Goal: Task Accomplishment & Management: Complete application form

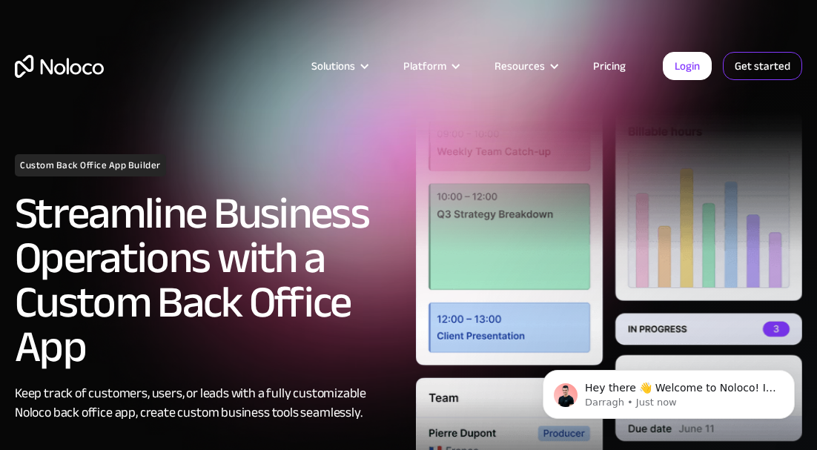
click at [766, 58] on link "Get started" at bounding box center [762, 66] width 79 height 28
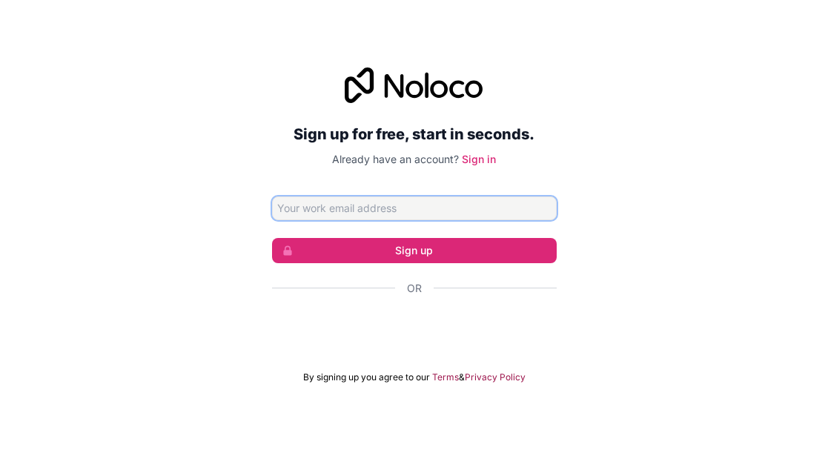
click at [425, 199] on input "Email address" at bounding box center [414, 209] width 285 height 24
paste input "laliji8446@lanipe.com"
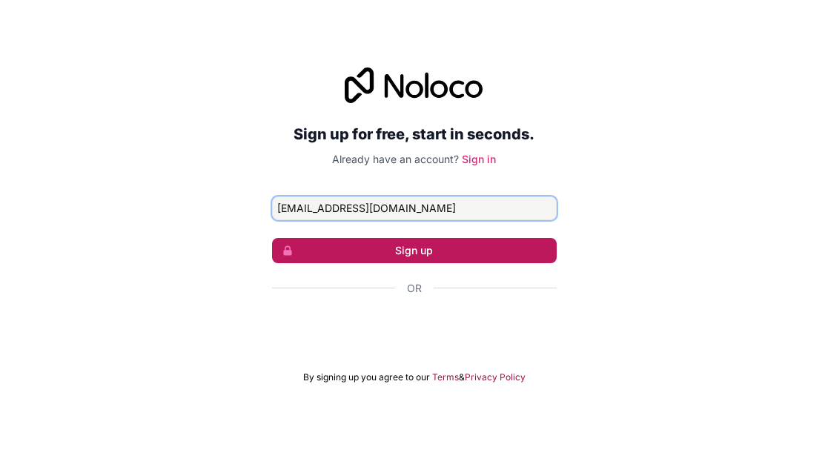
type input "laliji8446@lanipe.com"
click at [442, 245] on button "Sign up" at bounding box center [414, 250] width 285 height 25
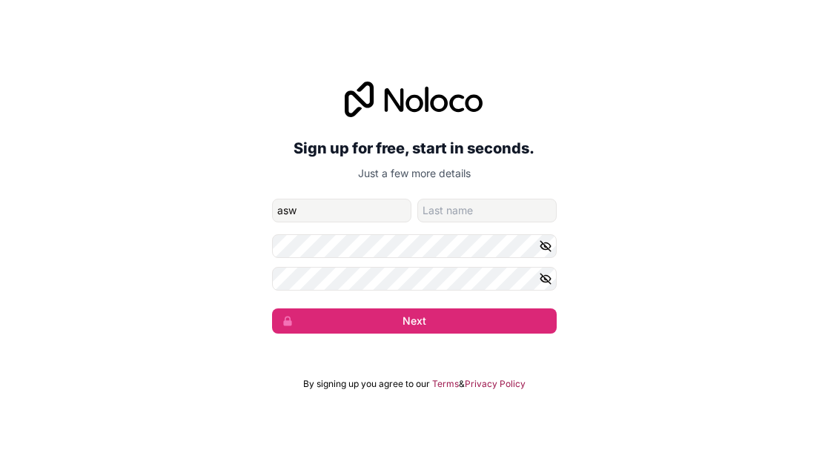
type input "asw"
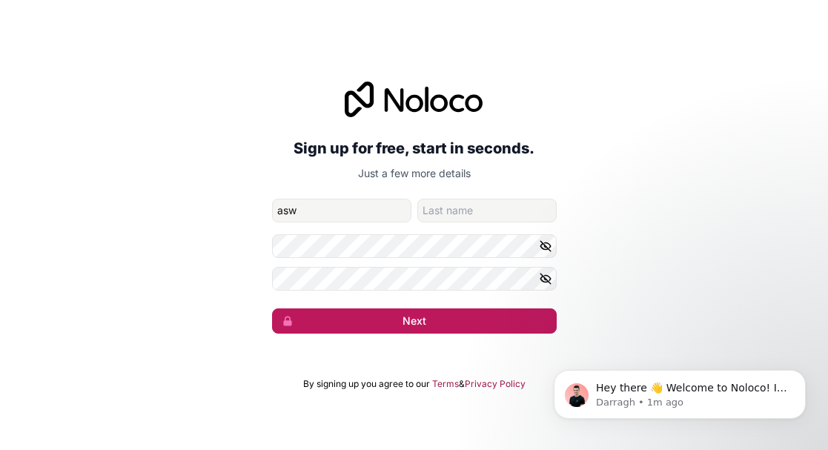
click at [403, 315] on button "Next" at bounding box center [414, 320] width 285 height 25
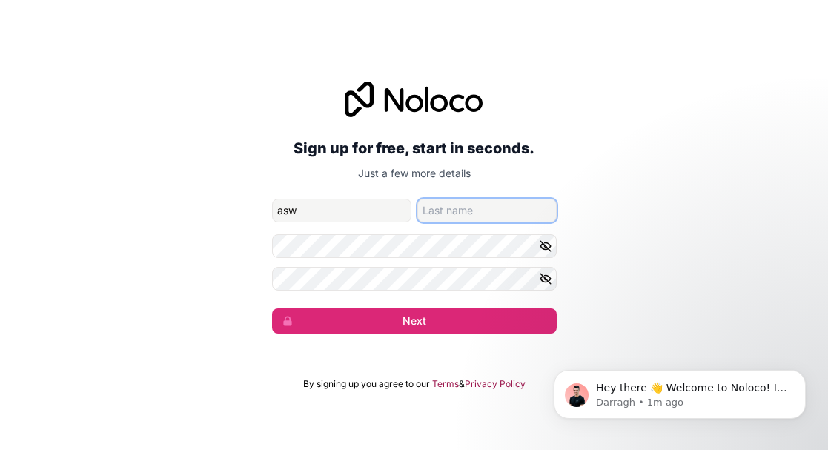
click at [462, 204] on input "family-name" at bounding box center [486, 211] width 139 height 24
type input "as"
click at [272, 308] on button "Next" at bounding box center [414, 320] width 285 height 25
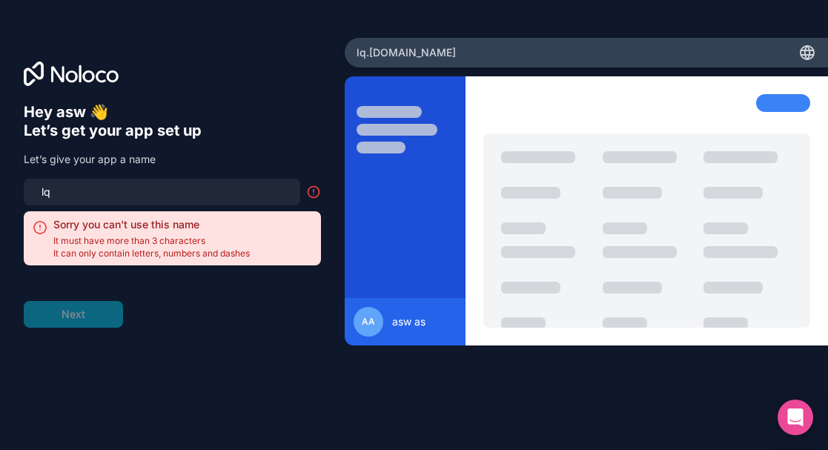
type input "l"
type input "q"
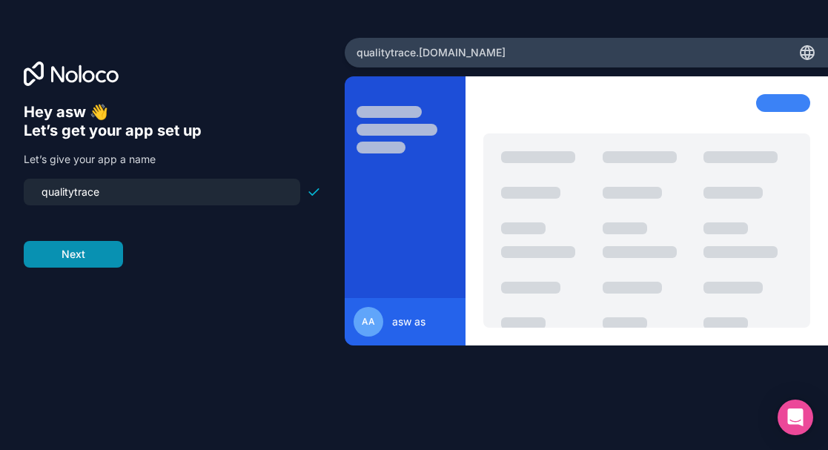
type input "qualitytrace"
click at [71, 261] on button "Next" at bounding box center [73, 254] width 99 height 27
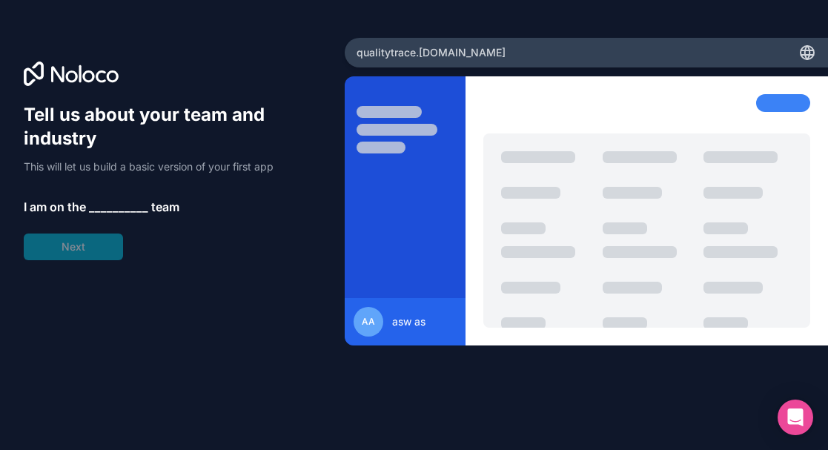
click at [120, 212] on span "__________" at bounding box center [118, 207] width 59 height 18
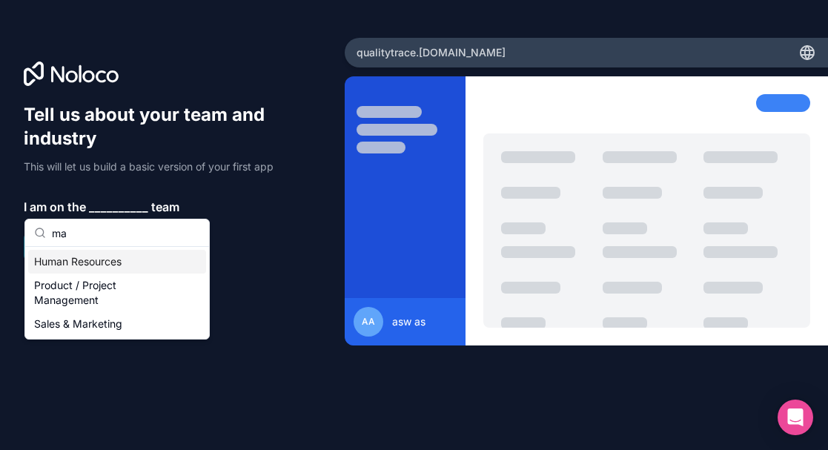
type input "m"
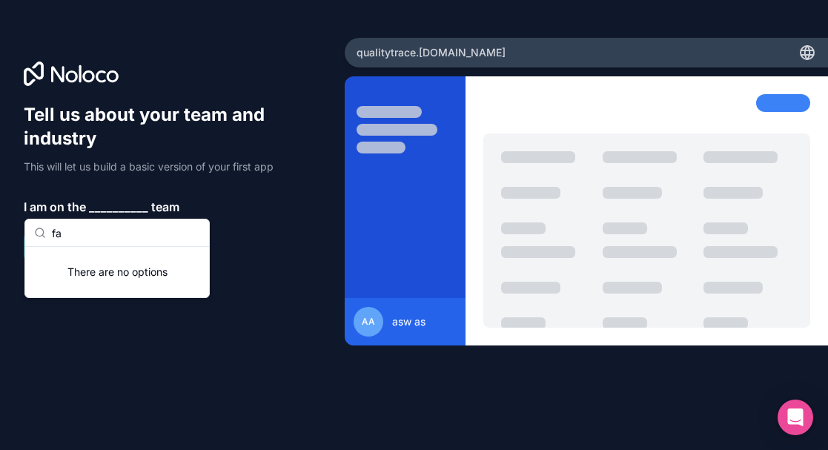
type input "f"
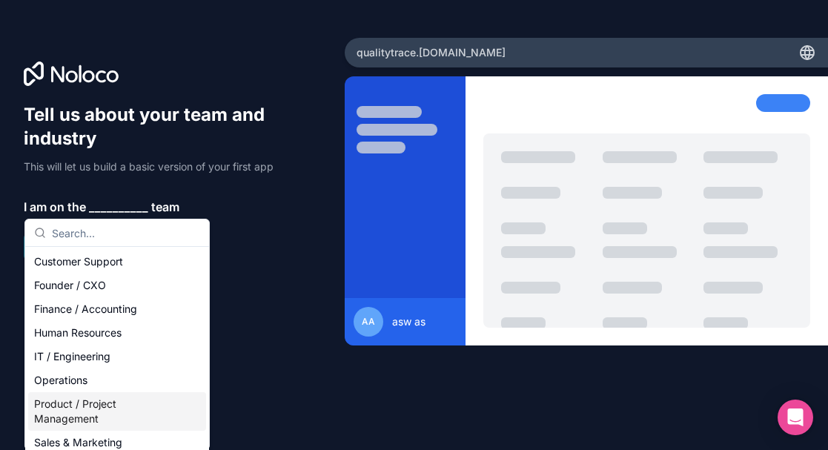
click at [98, 409] on div "Product / Project Management" at bounding box center [117, 411] width 178 height 39
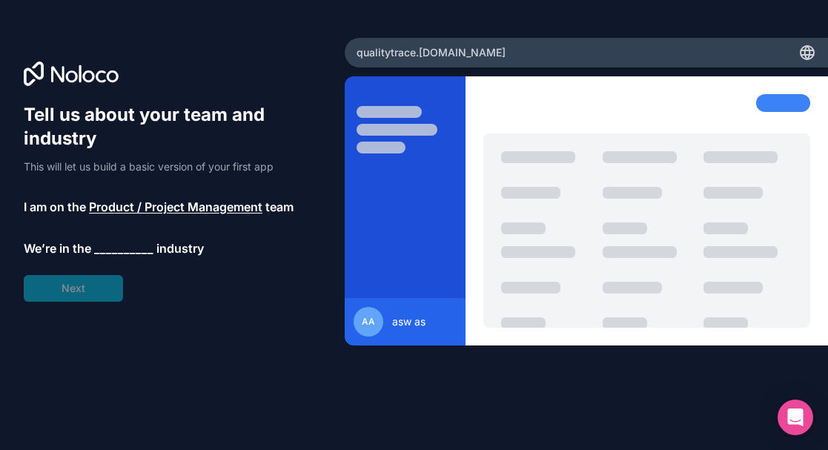
click at [145, 246] on span "__________" at bounding box center [123, 249] width 59 height 18
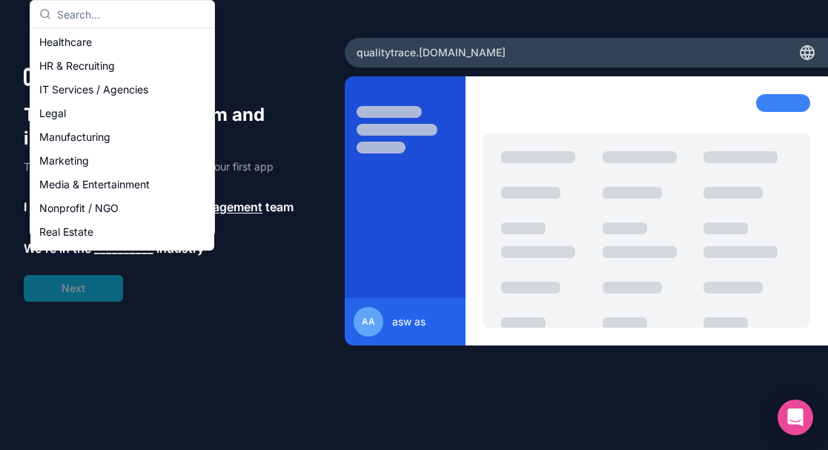
scroll to position [140, 0]
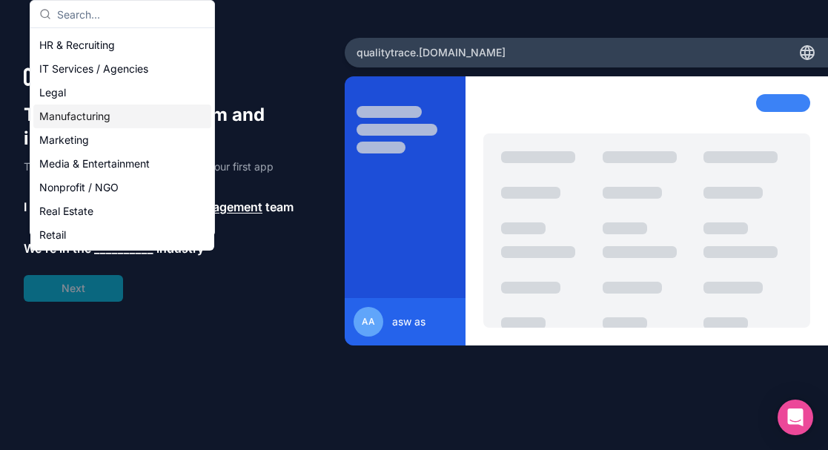
click at [119, 117] on div "Manufacturing" at bounding box center [122, 117] width 178 height 24
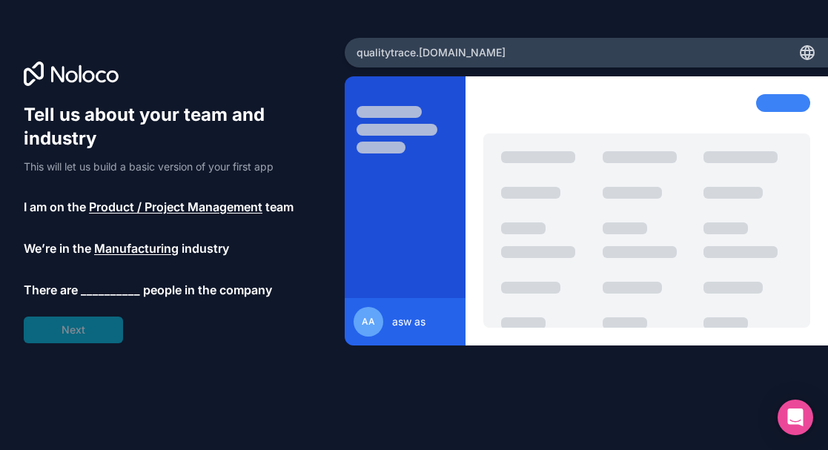
click at [127, 291] on span "__________" at bounding box center [110, 290] width 59 height 18
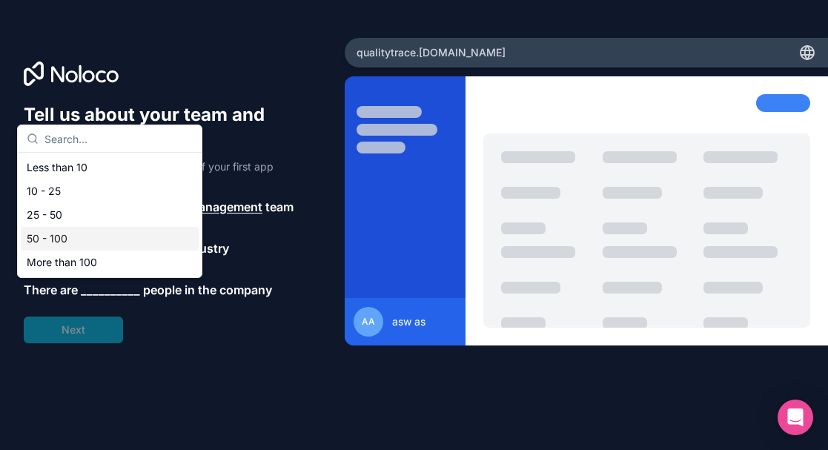
click at [73, 235] on div "50 - 100" at bounding box center [110, 239] width 178 height 24
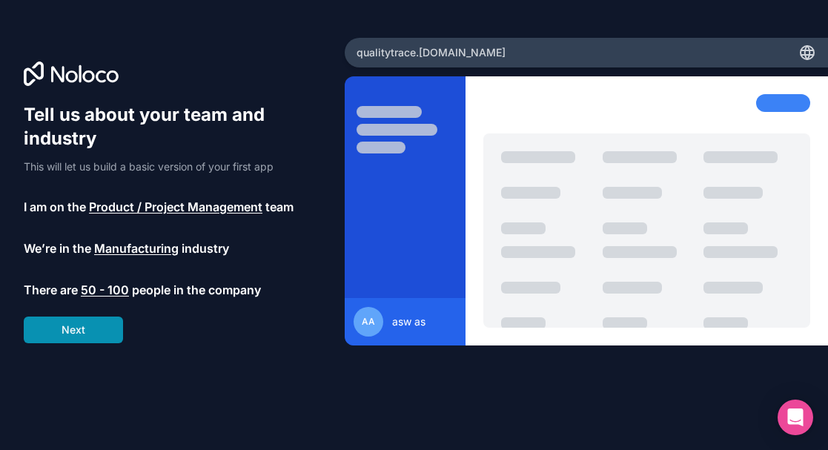
click at [93, 330] on button "Next" at bounding box center [73, 330] width 99 height 27
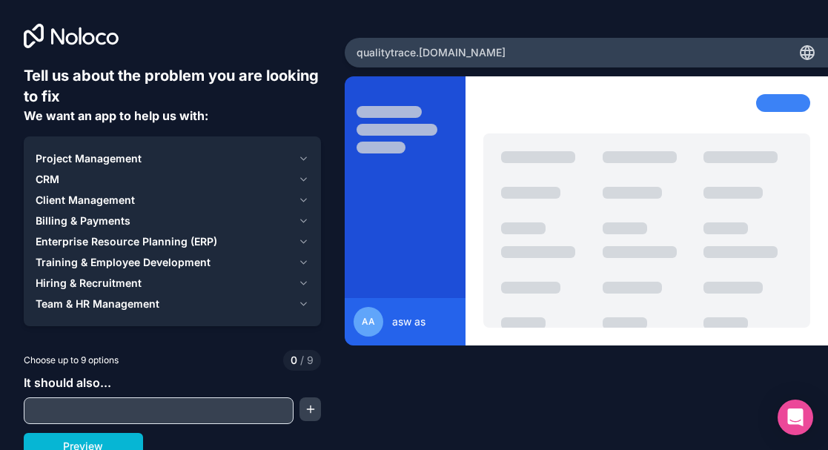
click at [301, 154] on icon "button" at bounding box center [303, 159] width 11 height 12
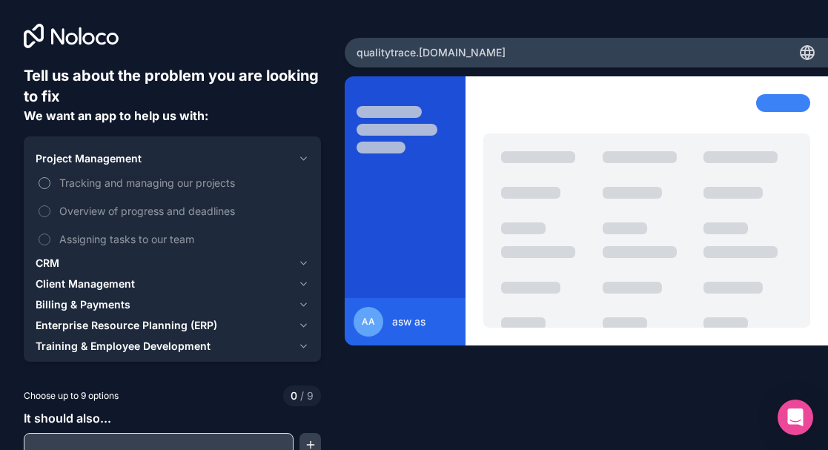
click at [67, 186] on span "Tracking and managing our projects" at bounding box center [182, 183] width 247 height 16
click at [50, 186] on button "Tracking and managing our projects" at bounding box center [45, 183] width 12 height 12
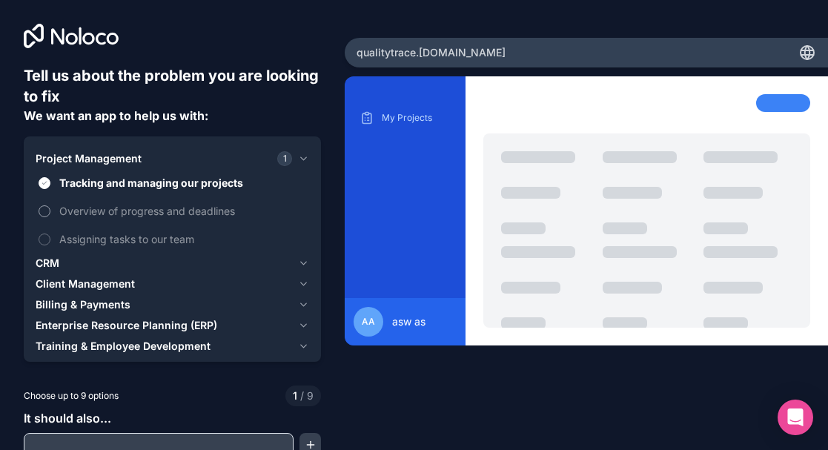
click at [72, 214] on span "Overview of progress and deadlines" at bounding box center [182, 211] width 247 height 16
click at [50, 214] on button "Overview of progress and deadlines" at bounding box center [45, 211] width 12 height 12
click at [77, 242] on span "Assigning tasks to our team" at bounding box center [182, 239] width 247 height 16
click at [50, 242] on button "Assigning tasks to our team" at bounding box center [45, 240] width 12 height 12
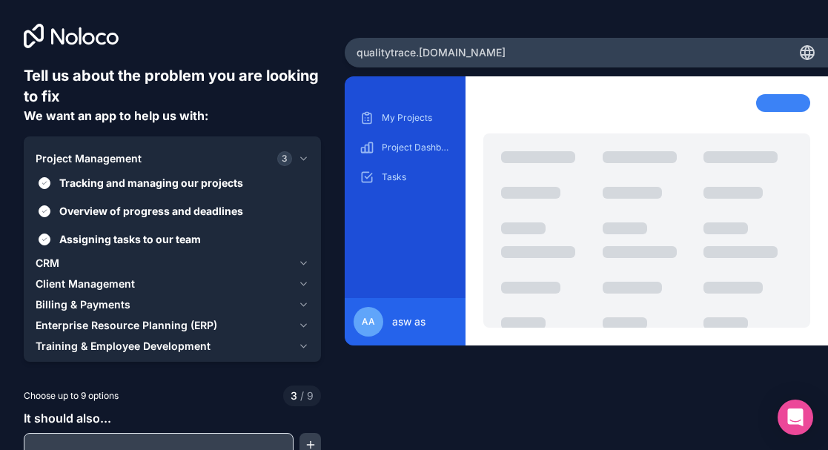
click at [104, 260] on div "CRM" at bounding box center [164, 263] width 257 height 15
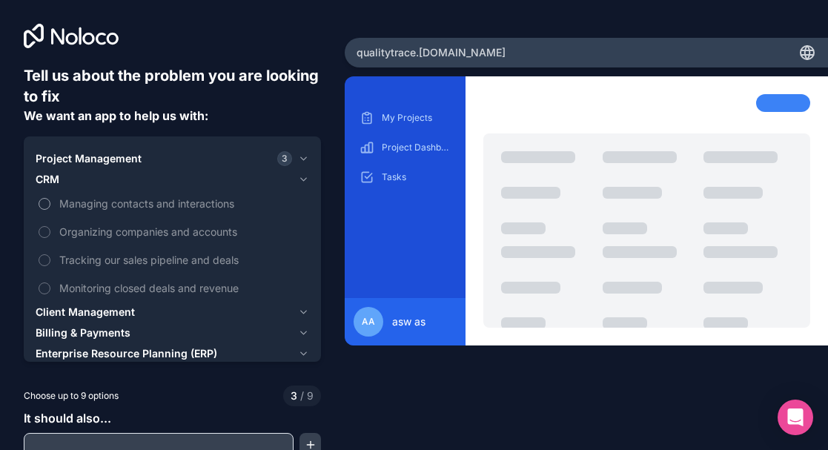
click at [91, 205] on span "Managing contacts and interactions" at bounding box center [182, 204] width 247 height 16
click at [50, 205] on button "Managing contacts and interactions" at bounding box center [45, 204] width 12 height 12
click at [90, 228] on span "Organizing companies and accounts" at bounding box center [182, 232] width 247 height 16
click at [50, 228] on button "Organizing companies and accounts" at bounding box center [45, 232] width 12 height 12
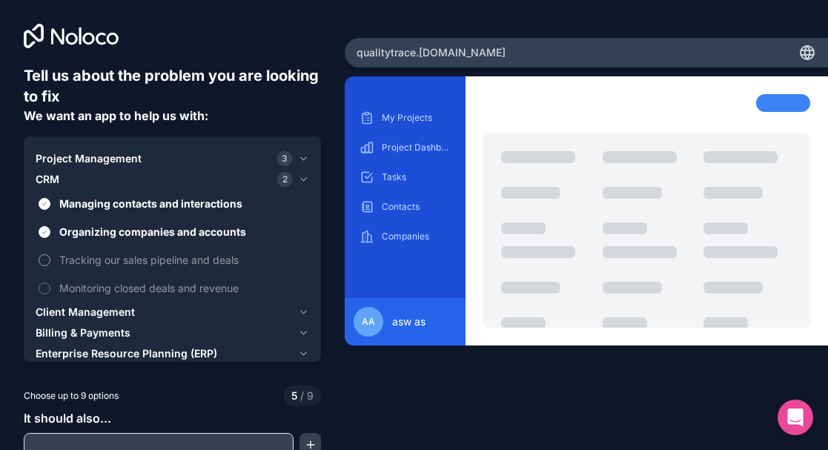
click at [93, 264] on span "Tracking our sales pipeline and deals" at bounding box center [182, 260] width 247 height 16
click at [50, 264] on button "Tracking our sales pipeline and deals" at bounding box center [45, 260] width 12 height 12
click at [90, 289] on span "Monitoring closed deals and revenue" at bounding box center [182, 288] width 247 height 16
click at [50, 289] on button "Monitoring closed deals and revenue" at bounding box center [45, 289] width 12 height 12
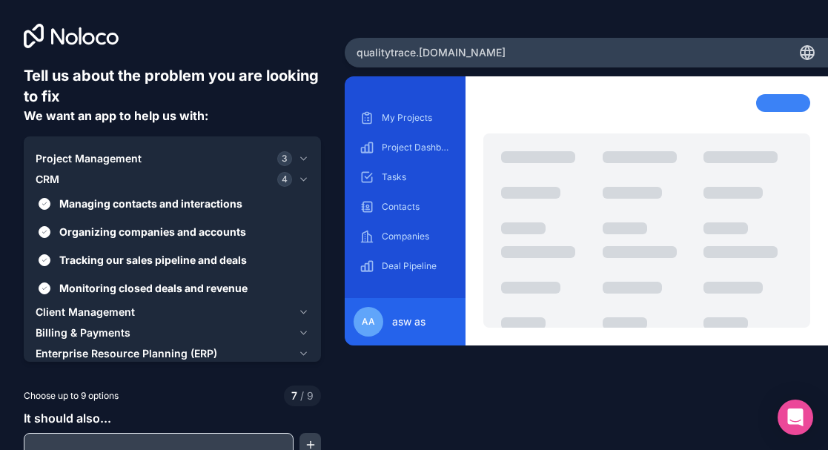
click at [117, 312] on span "Client Management" at bounding box center [85, 312] width 99 height 15
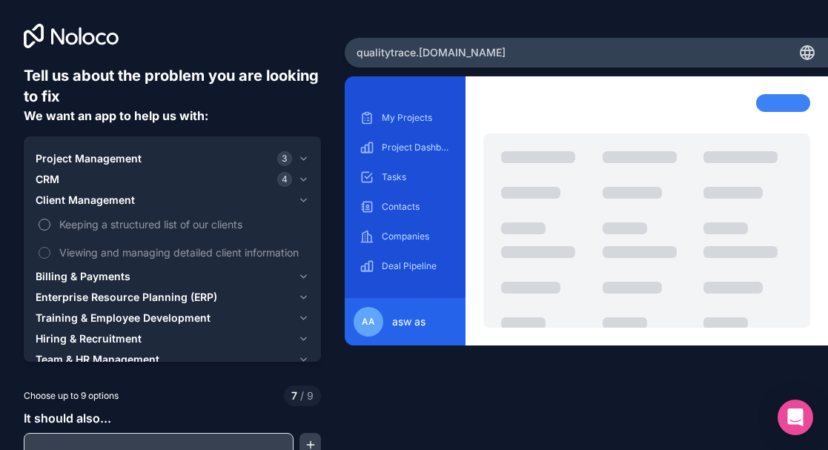
click at [171, 229] on span "Keeping a structured list of our clients" at bounding box center [182, 225] width 247 height 16
click at [50, 229] on button "Keeping a structured list of our clients" at bounding box center [45, 225] width 12 height 12
click at [207, 271] on div "Billing & Payments" at bounding box center [164, 276] width 257 height 15
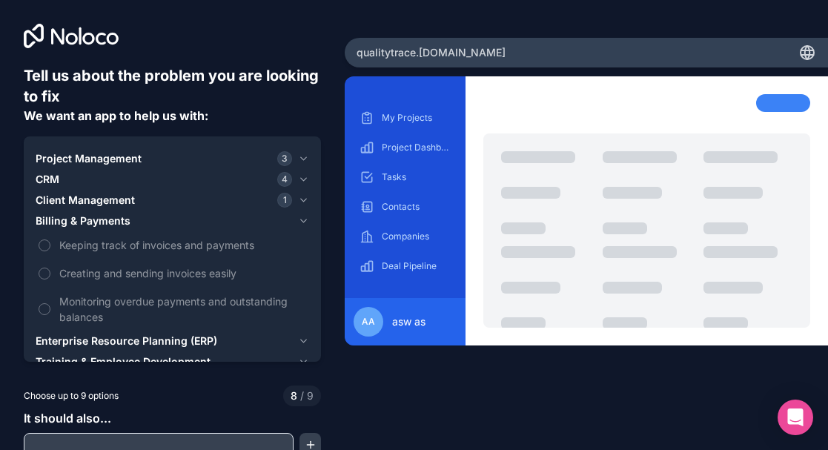
click at [182, 334] on span "Enterprise Resource Planning (ERP)" at bounding box center [127, 341] width 182 height 15
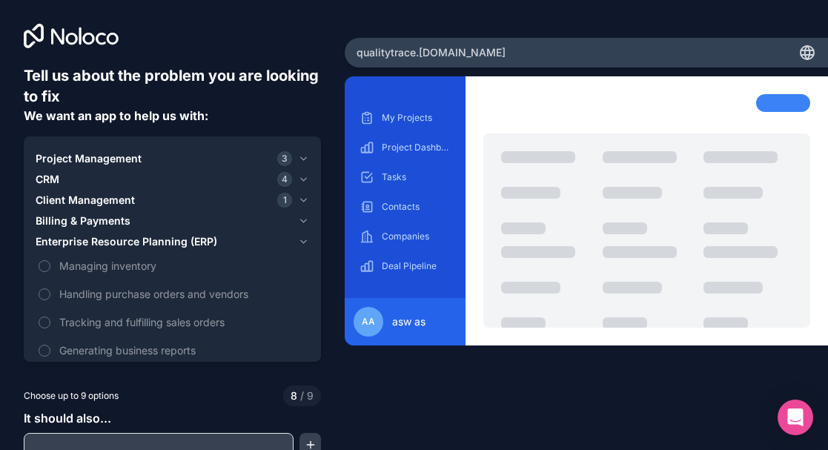
click at [134, 245] on span "Enterprise Resource Planning (ERP)" at bounding box center [127, 241] width 182 height 15
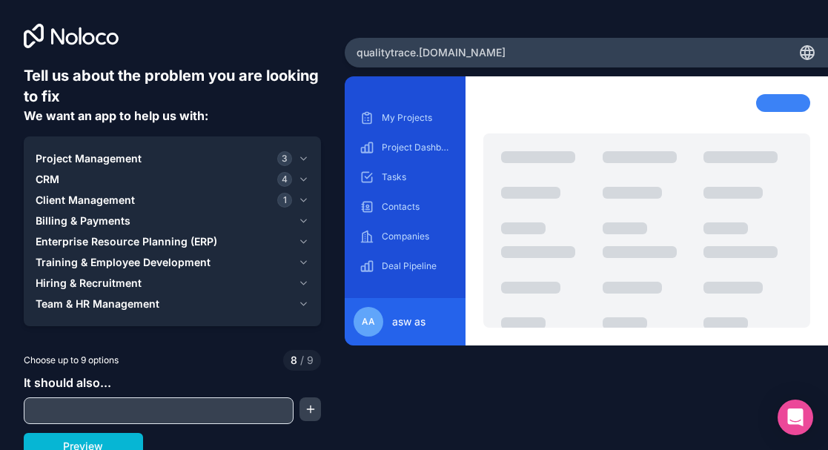
click at [172, 262] on span "Training & Employee Development" at bounding box center [123, 262] width 175 height 15
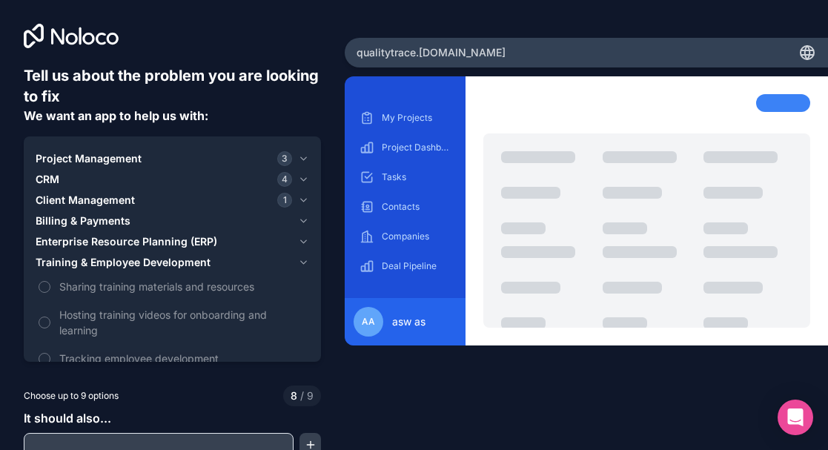
click at [172, 262] on span "Training & Employee Development" at bounding box center [123, 262] width 175 height 15
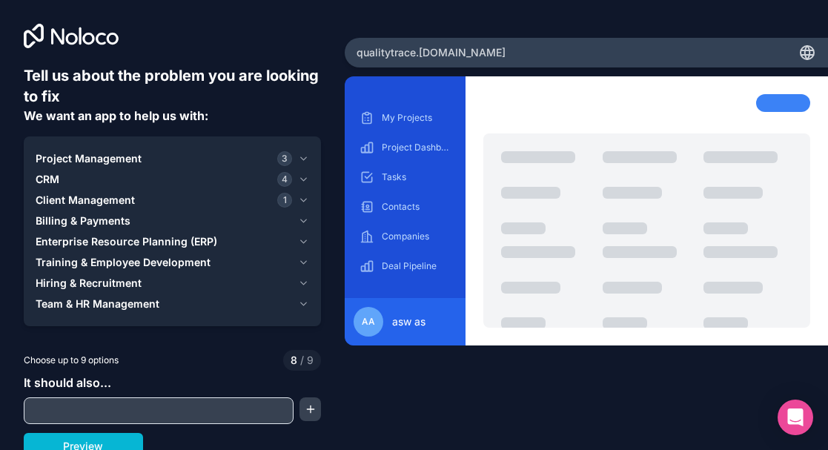
click at [172, 262] on span "Training & Employee Development" at bounding box center [123, 262] width 175 height 15
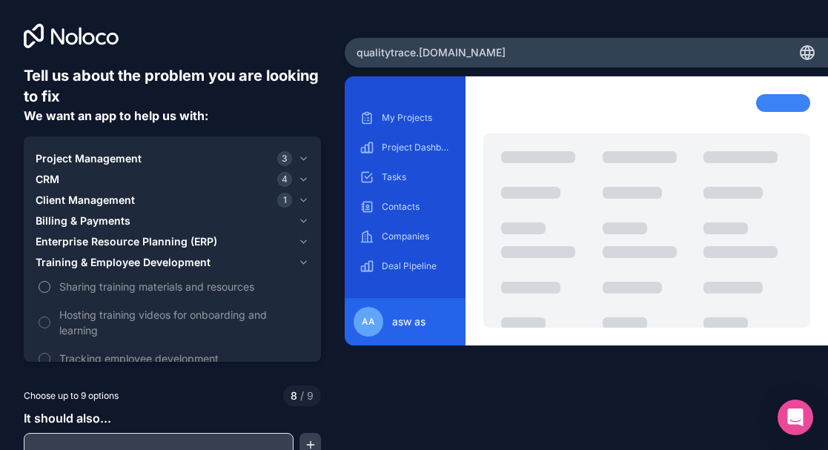
click at [185, 282] on span "Sharing training materials and resources" at bounding box center [182, 287] width 247 height 16
click at [50, 282] on button "Sharing training materials and resources" at bounding box center [45, 287] width 12 height 12
click at [292, 261] on button "Training & Employee Development 1" at bounding box center [173, 262] width 274 height 21
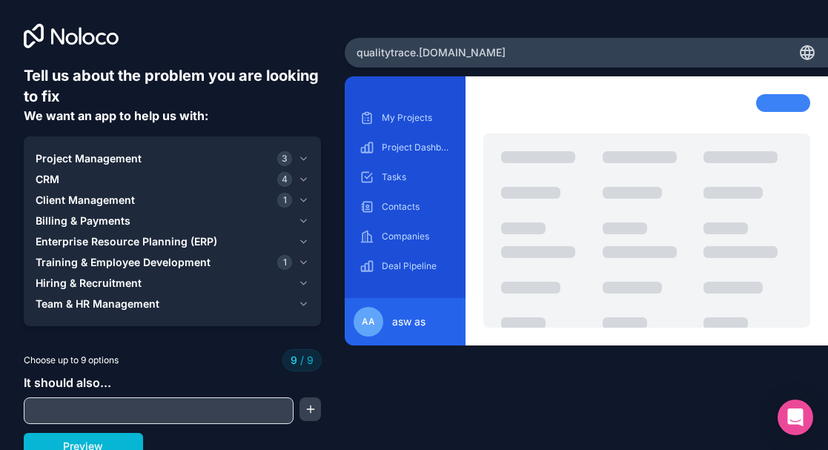
click at [292, 261] on button "Training & Employee Development 1" at bounding box center [173, 262] width 274 height 21
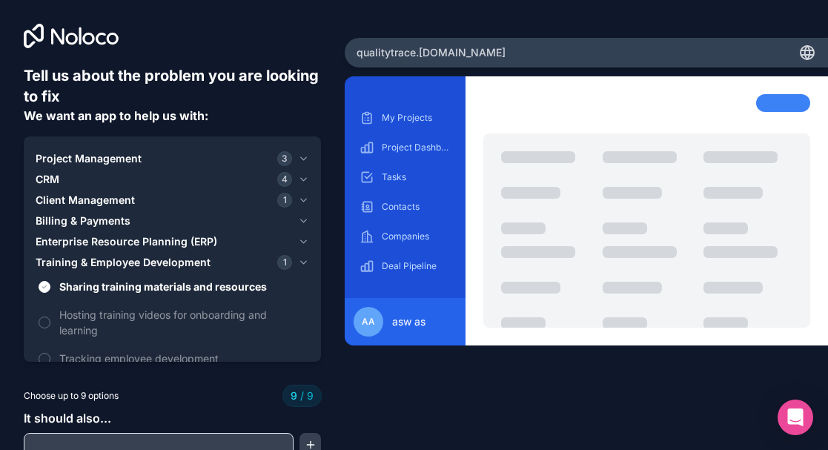
click at [292, 261] on button "Training & Employee Development 1" at bounding box center [173, 262] width 274 height 21
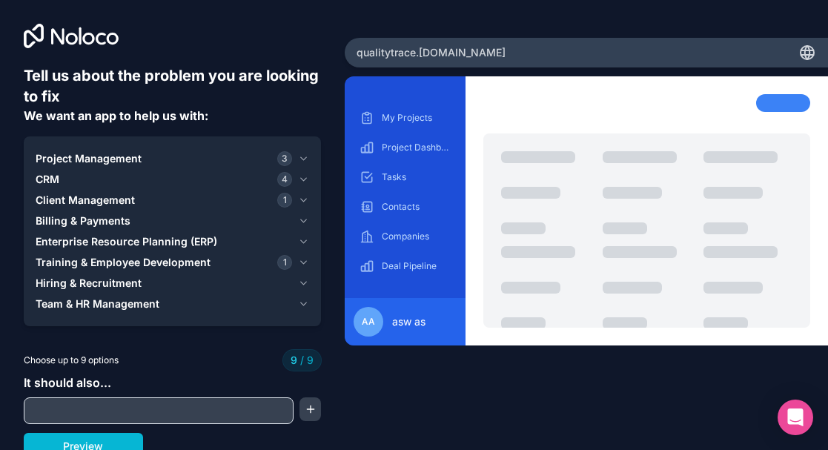
click at [298, 284] on icon "button" at bounding box center [303, 283] width 11 height 12
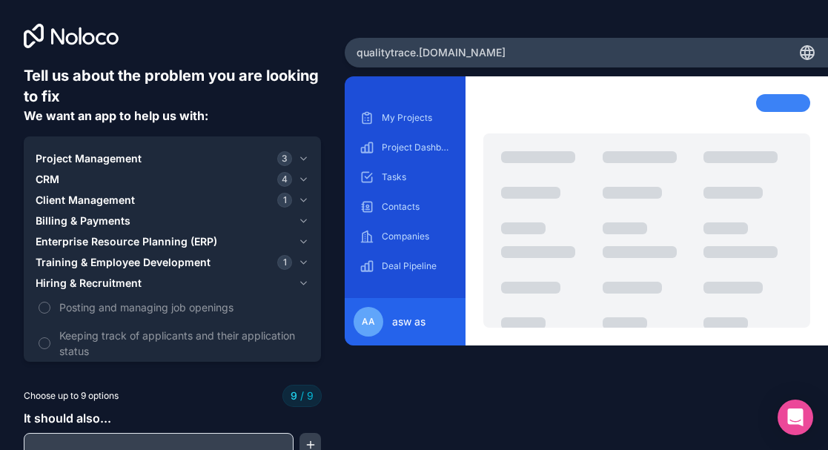
click at [298, 285] on icon "button" at bounding box center [303, 283] width 11 height 12
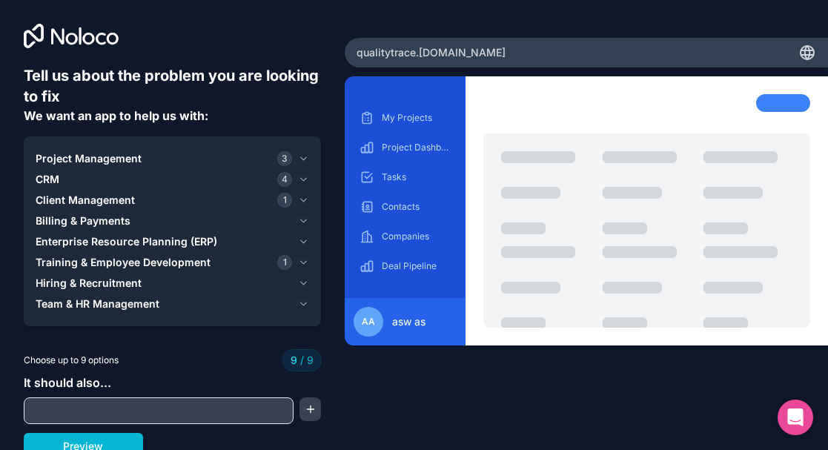
click at [303, 285] on icon "button" at bounding box center [303, 283] width 11 height 12
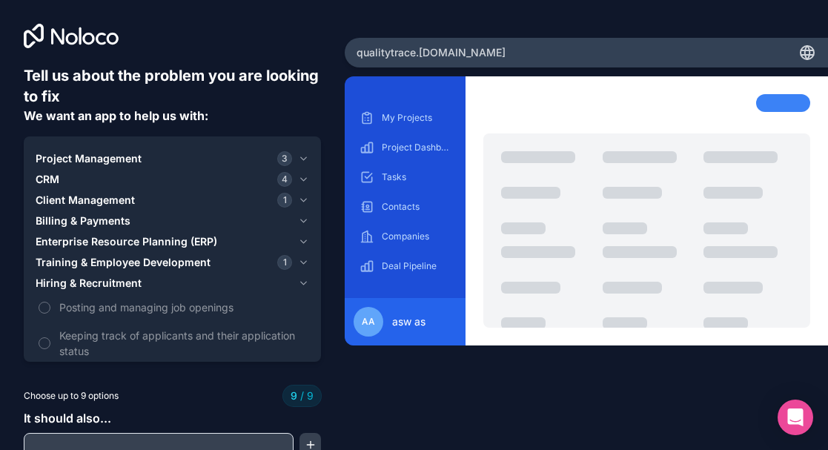
click at [298, 261] on icon "button" at bounding box center [303, 263] width 11 height 12
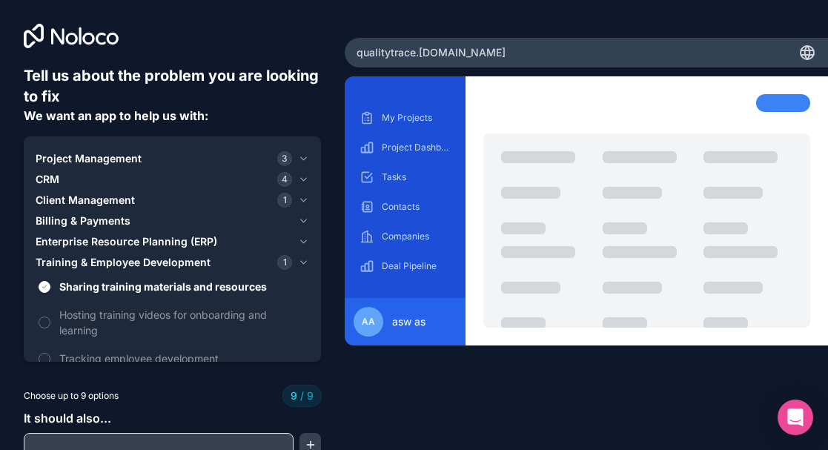
click at [298, 261] on icon "button" at bounding box center [303, 263] width 11 height 12
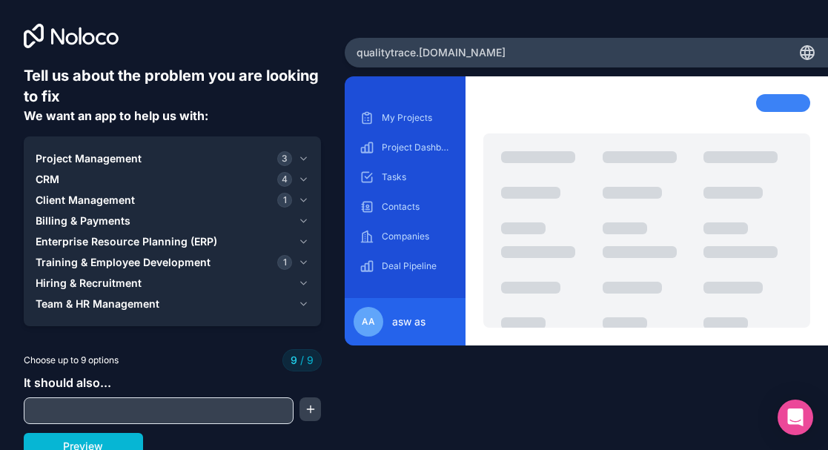
click at [185, 405] on input "text" at bounding box center [158, 410] width 263 height 21
type input "a"
type input "have auth to create user id pass"
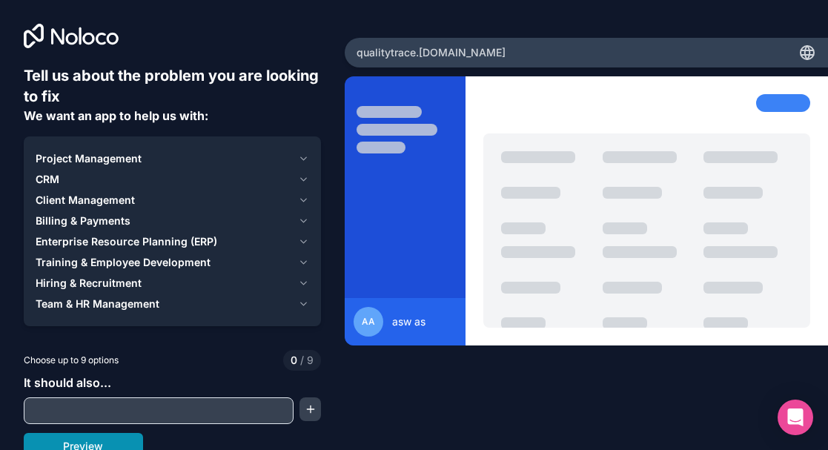
click at [100, 439] on button "Preview" at bounding box center [83, 446] width 119 height 27
click at [298, 156] on icon "button" at bounding box center [303, 159] width 11 height 12
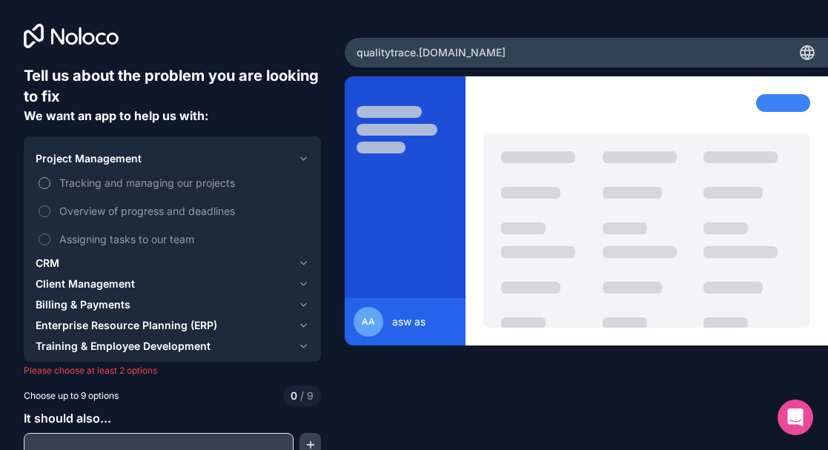
click at [88, 179] on span "Tracking and managing our projects" at bounding box center [182, 183] width 247 height 16
click at [50, 179] on button "Tracking and managing our projects" at bounding box center [45, 183] width 12 height 12
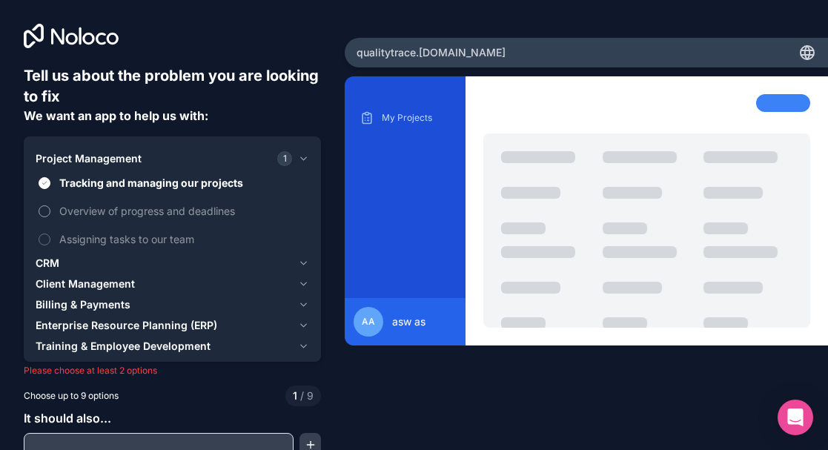
click at [87, 205] on span "Overview of progress and deadlines" at bounding box center [182, 211] width 247 height 16
click at [50, 205] on button "Overview of progress and deadlines" at bounding box center [45, 211] width 12 height 12
click at [96, 234] on span "Assigning tasks to our team" at bounding box center [182, 239] width 247 height 16
click at [50, 234] on button "Assigning tasks to our team" at bounding box center [45, 240] width 12 height 12
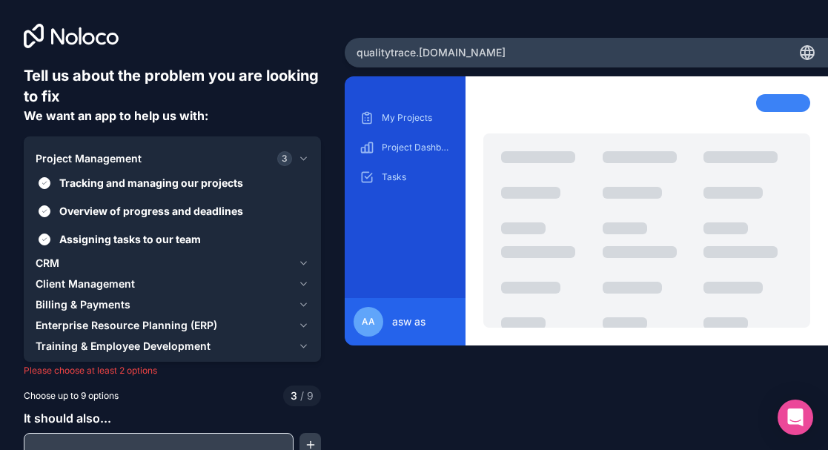
click at [301, 263] on icon "button" at bounding box center [304, 263] width 6 height 3
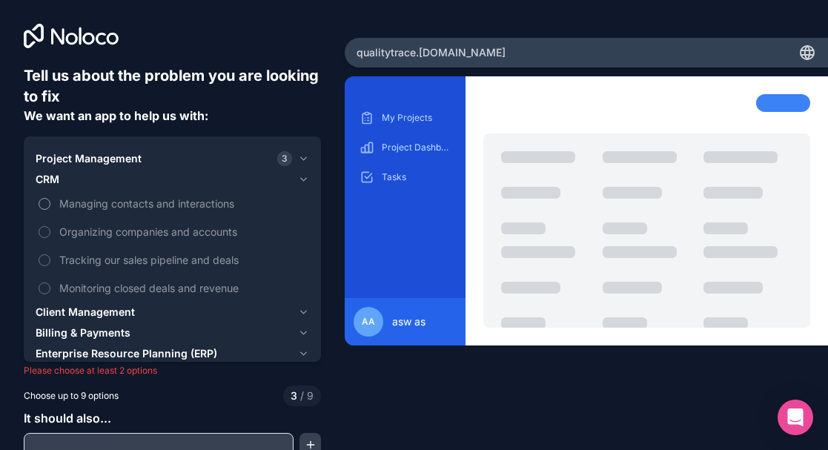
click at [138, 199] on span "Managing contacts and interactions" at bounding box center [182, 204] width 247 height 16
click at [50, 199] on button "Managing contacts and interactions" at bounding box center [45, 204] width 12 height 12
click at [148, 230] on span "Organizing companies and accounts" at bounding box center [182, 232] width 247 height 16
click at [50, 230] on button "Organizing companies and accounts" at bounding box center [45, 232] width 12 height 12
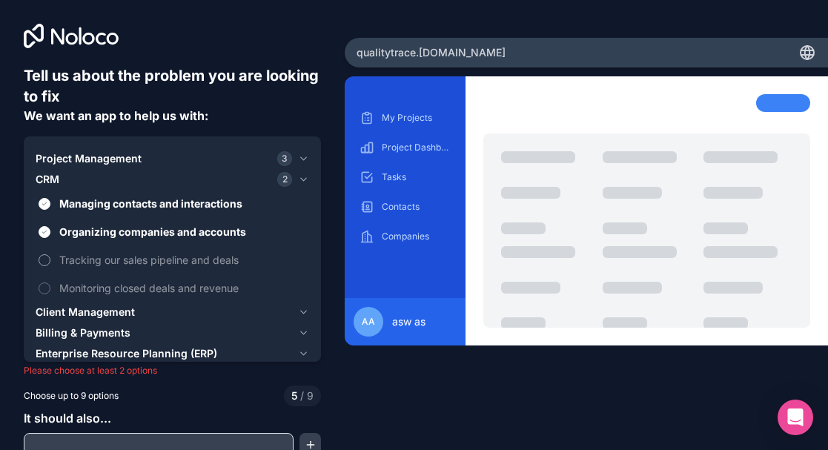
click at [161, 259] on span "Tracking our sales pipeline and deals" at bounding box center [182, 260] width 247 height 16
click at [50, 259] on button "Tracking our sales pipeline and deals" at bounding box center [45, 260] width 12 height 12
click at [164, 280] on label "Monitoring closed deals and revenue" at bounding box center [173, 287] width 274 height 27
click at [50, 283] on button "Monitoring closed deals and revenue" at bounding box center [45, 289] width 12 height 12
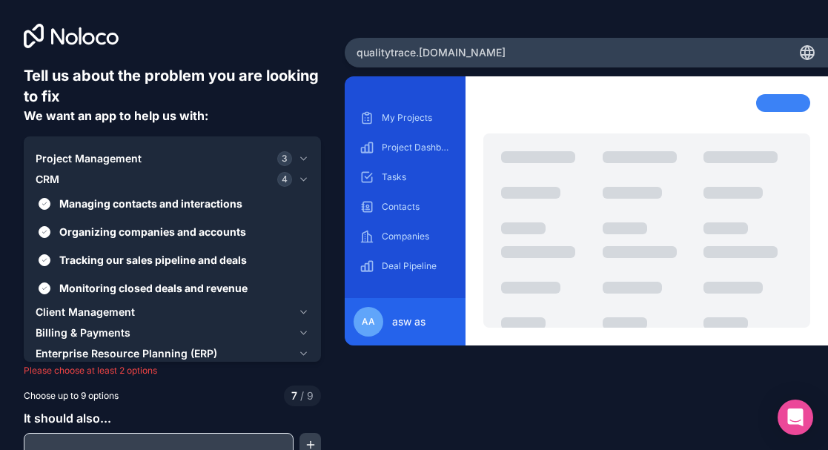
click at [298, 313] on icon "button" at bounding box center [303, 312] width 11 height 12
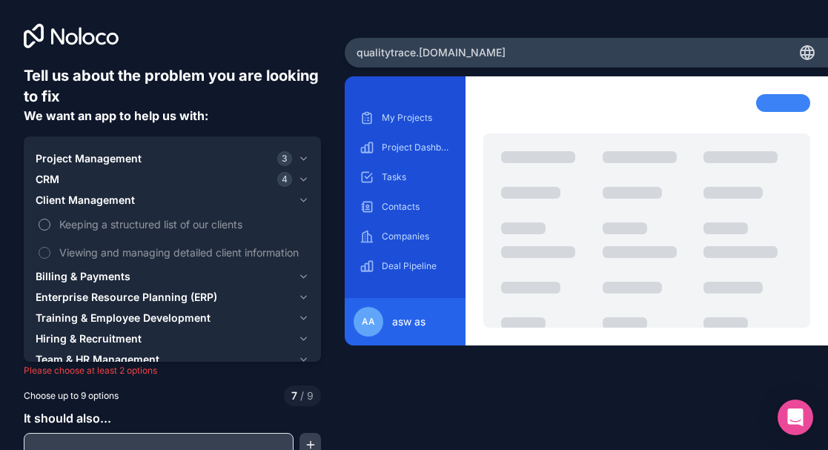
click at [194, 226] on span "Keeping a structured list of our clients" at bounding box center [182, 225] width 247 height 16
click at [50, 226] on button "Keeping a structured list of our clients" at bounding box center [45, 225] width 12 height 12
click at [219, 258] on span "Viewing and managing detailed client information" at bounding box center [182, 253] width 247 height 16
click at [50, 258] on button "Viewing and managing detailed client information" at bounding box center [45, 253] width 12 height 12
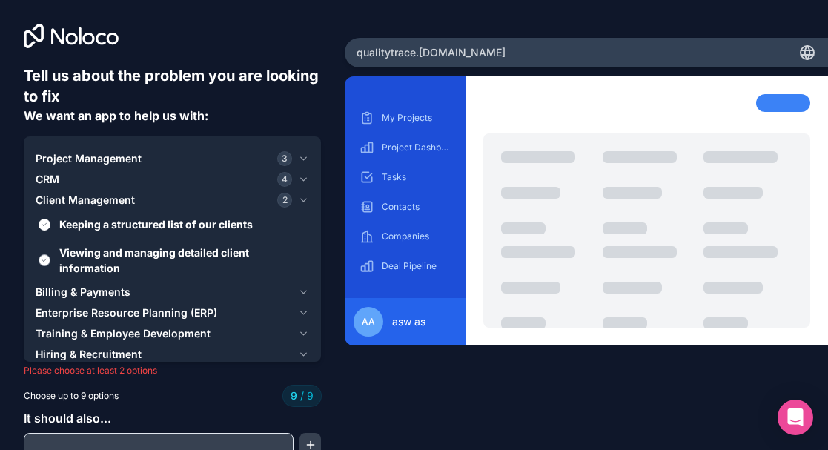
click at [219, 258] on span "Viewing and managing detailed client information" at bounding box center [182, 260] width 247 height 31
click at [50, 258] on button "Viewing and managing detailed client information" at bounding box center [45, 260] width 12 height 12
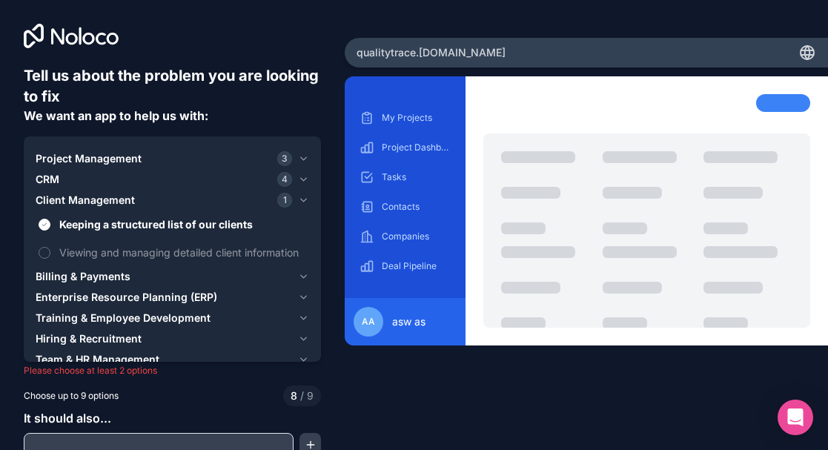
click at [253, 273] on div "Billing & Payments" at bounding box center [164, 276] width 257 height 15
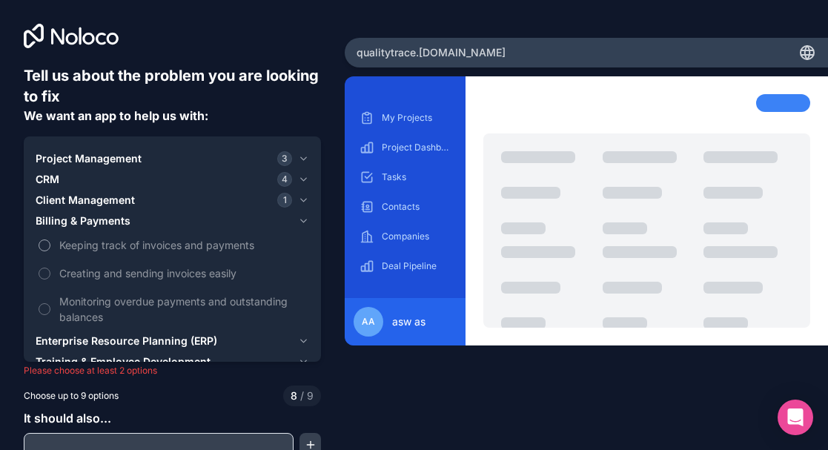
click at [214, 249] on span "Keeping track of invoices and payments" at bounding box center [182, 245] width 247 height 16
click at [50, 249] on button "Keeping track of invoices and payments" at bounding box center [45, 246] width 12 height 12
click at [293, 202] on button "Client Management 1" at bounding box center [173, 200] width 274 height 21
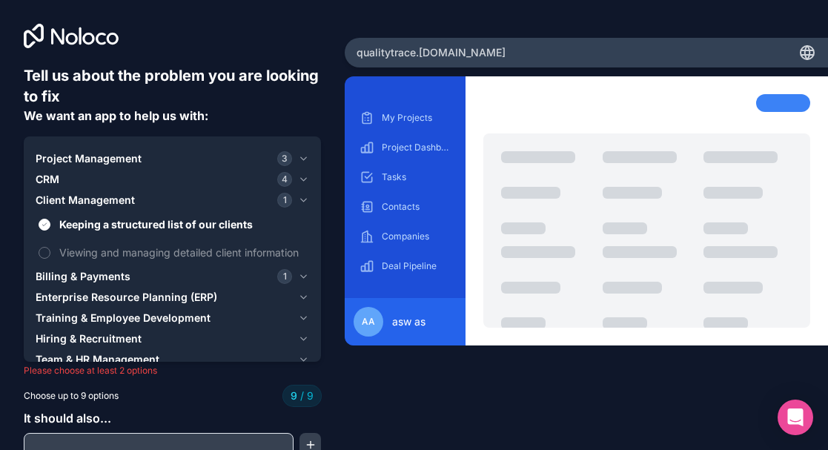
click at [300, 289] on button "Enterprise Resource Planning (ERP)" at bounding box center [173, 297] width 274 height 21
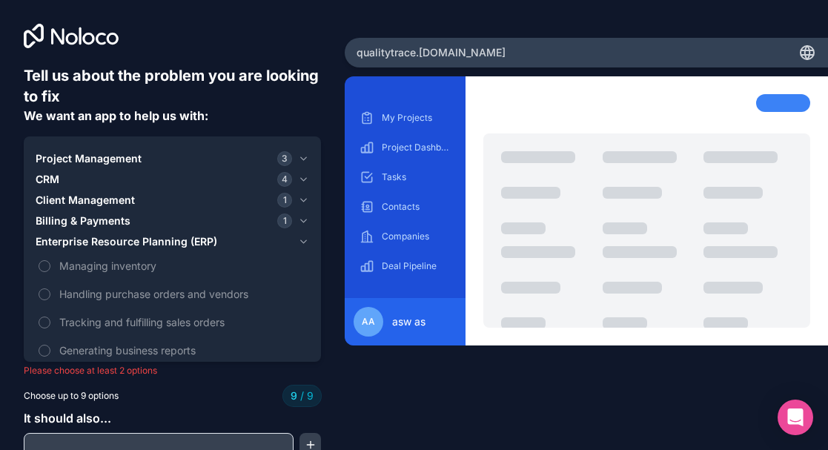
click at [301, 242] on icon "button" at bounding box center [304, 241] width 6 height 3
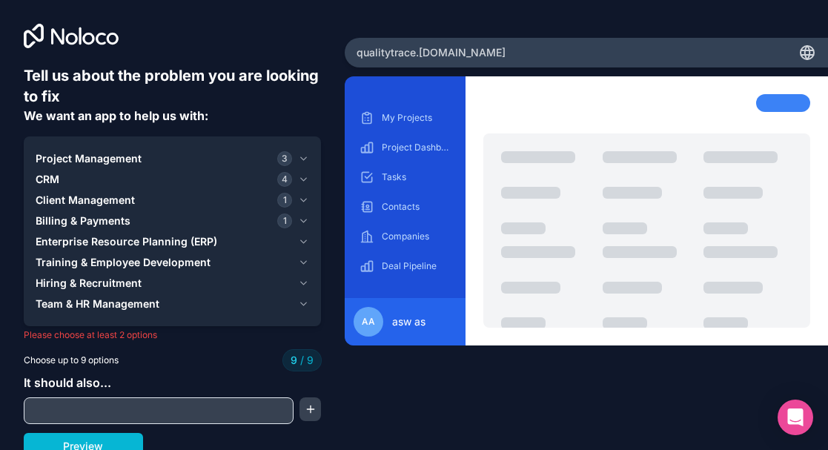
click at [298, 277] on icon "button" at bounding box center [303, 283] width 11 height 12
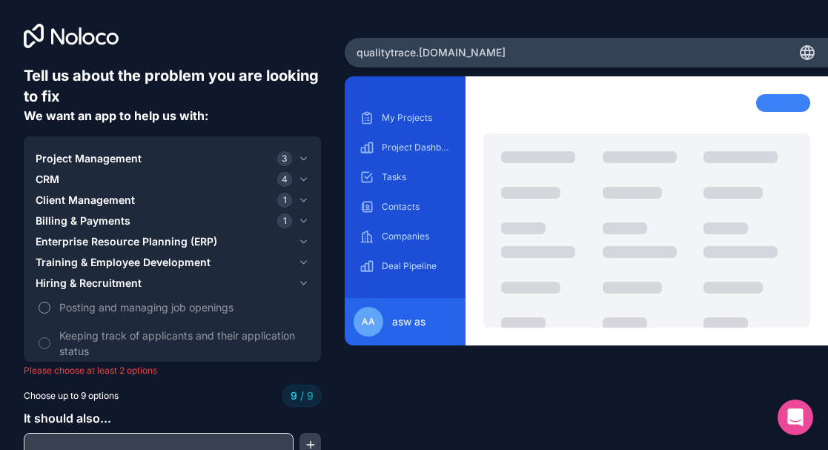
click at [188, 310] on span "Posting and managing job openings" at bounding box center [182, 308] width 247 height 16
click at [145, 409] on div "It should also..." at bounding box center [172, 434] width 297 height 50
click at [337, 403] on div "Tell us about the problem you are looking to fix We want an app to help us with…" at bounding box center [414, 225] width 828 height 450
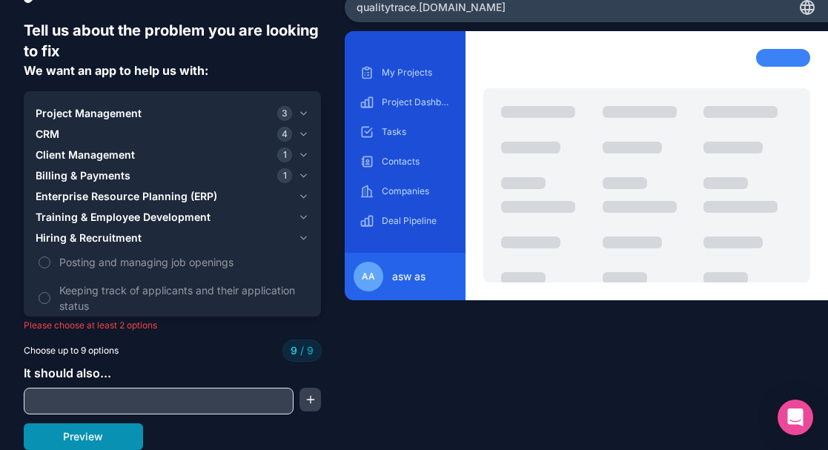
click at [109, 435] on button "Preview" at bounding box center [83, 436] width 119 height 27
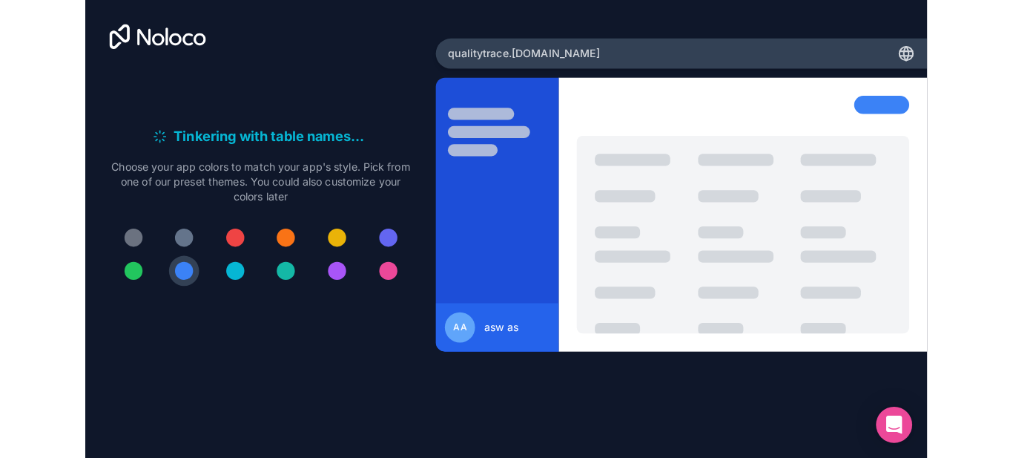
scroll to position [0, 0]
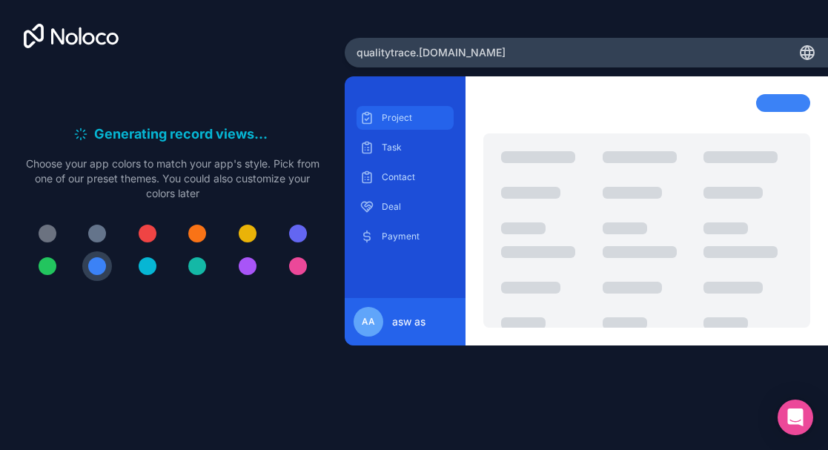
click at [400, 125] on div "Project" at bounding box center [405, 118] width 97 height 24
click at [414, 215] on div "Deal" at bounding box center [405, 207] width 97 height 24
click at [414, 231] on p "Payment" at bounding box center [416, 237] width 69 height 12
click at [412, 182] on p "Contact" at bounding box center [416, 177] width 69 height 12
click at [400, 154] on div "Task" at bounding box center [405, 148] width 97 height 24
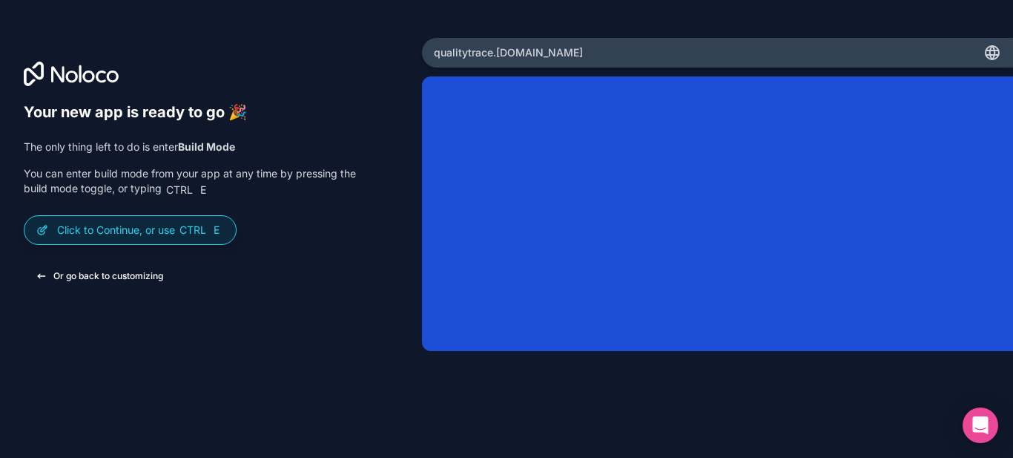
click at [122, 268] on button "Or go back to customizing" at bounding box center [99, 276] width 151 height 27
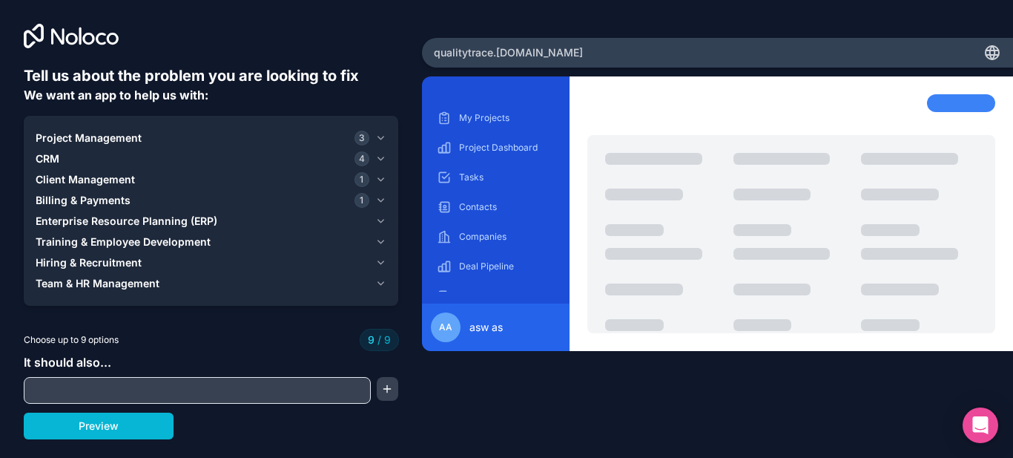
click at [168, 389] on input "text" at bounding box center [197, 390] width 340 height 21
click at [380, 196] on icon "button" at bounding box center [380, 200] width 11 height 12
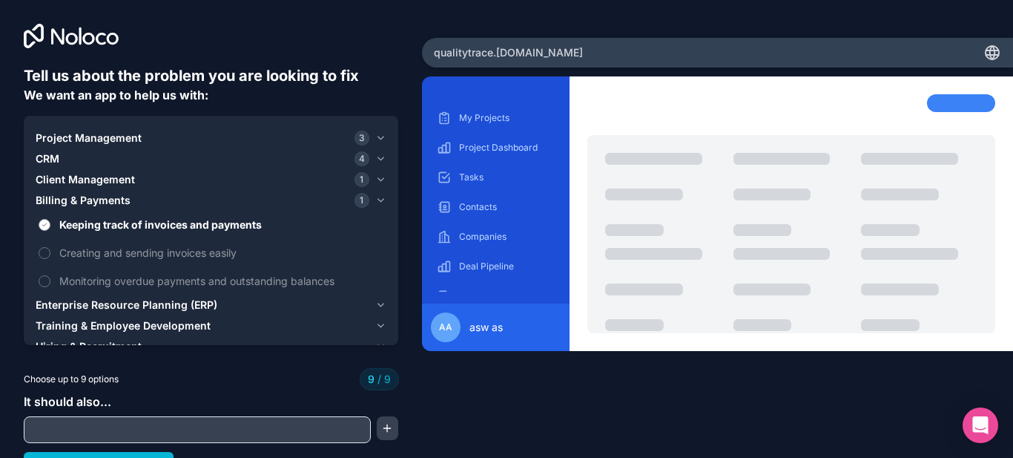
click at [250, 225] on span "Keeping track of invoices and payments" at bounding box center [221, 225] width 324 height 16
click at [50, 225] on button "Keeping track of invoices and payments" at bounding box center [45, 225] width 12 height 12
click at [262, 426] on input "text" at bounding box center [197, 429] width 340 height 21
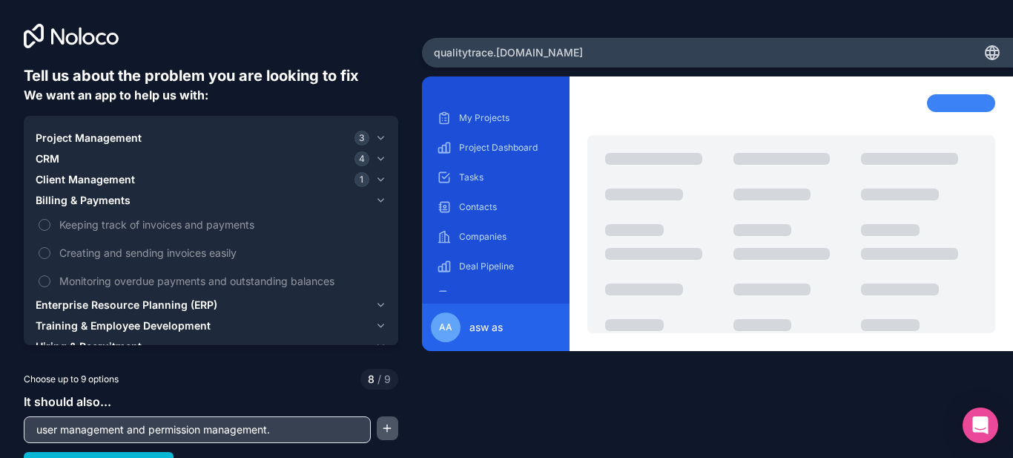
type input "user management and permission management."
click at [386, 429] on button "button" at bounding box center [388, 428] width 22 height 24
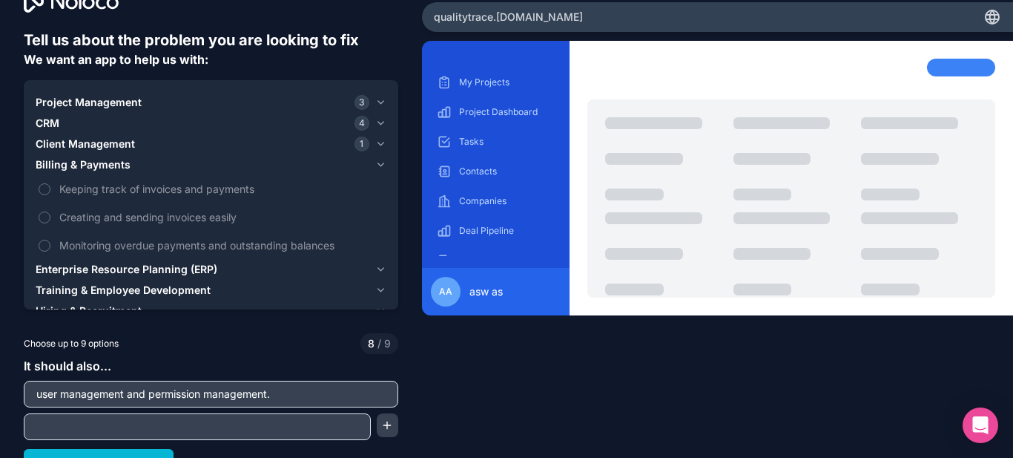
scroll to position [53, 0]
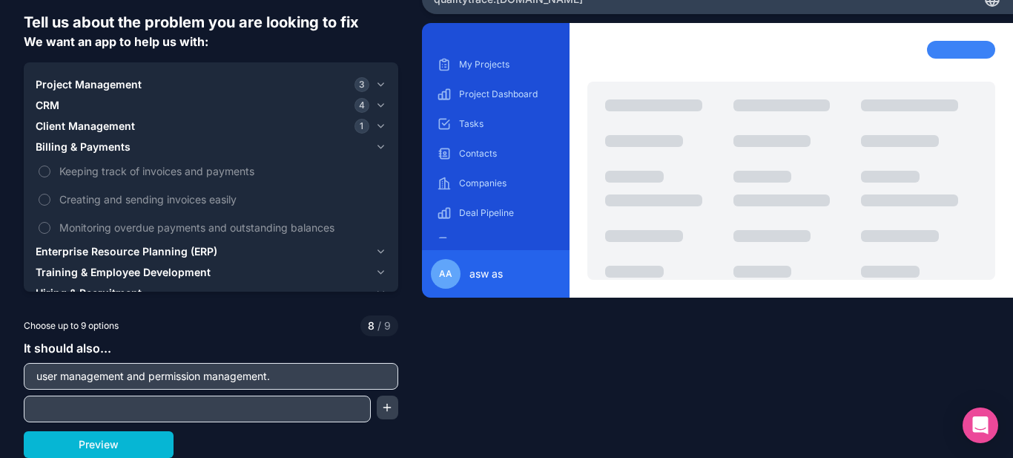
click at [80, 409] on input "text" at bounding box center [197, 408] width 340 height 21
type input "p"
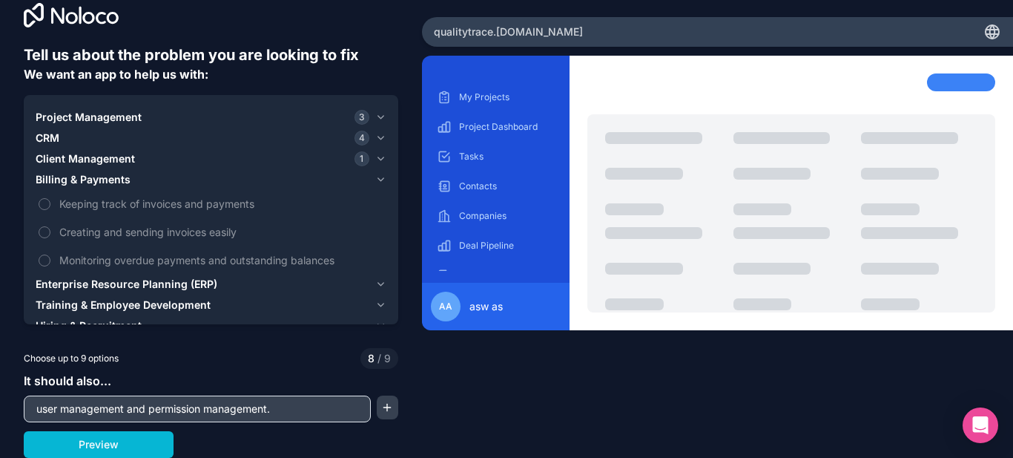
scroll to position [21, 0]
click at [377, 405] on button "button" at bounding box center [388, 407] width 22 height 24
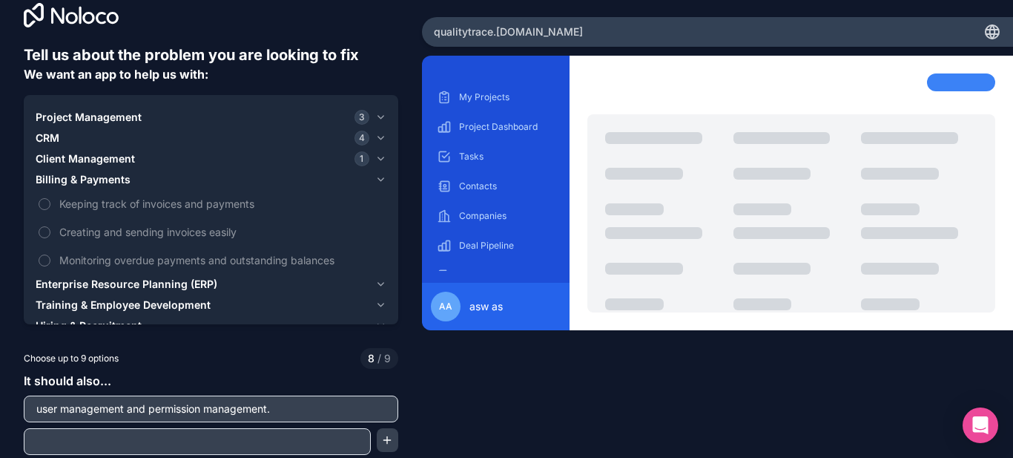
click at [264, 440] on input "text" at bounding box center [197, 441] width 340 height 21
type input "new projects add upload data option and fetch data from uploaded excel file."
click at [383, 437] on button "button" at bounding box center [388, 440] width 22 height 24
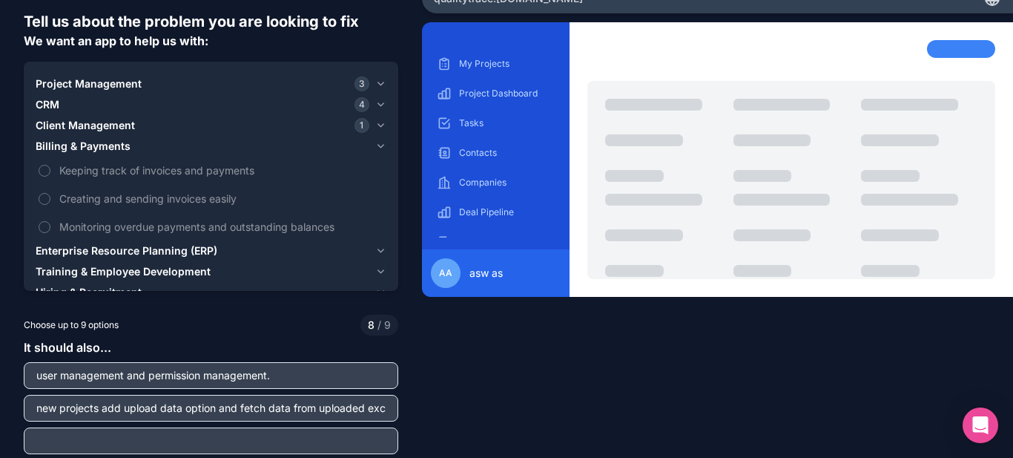
scroll to position [86, 0]
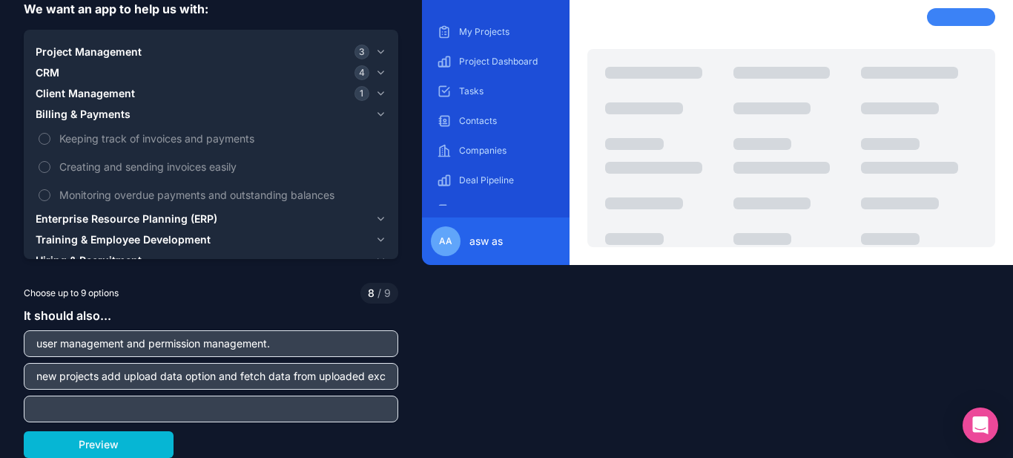
click at [103, 411] on input "text" at bounding box center [210, 408] width 367 height 21
click at [119, 437] on button "Preview" at bounding box center [99, 444] width 150 height 27
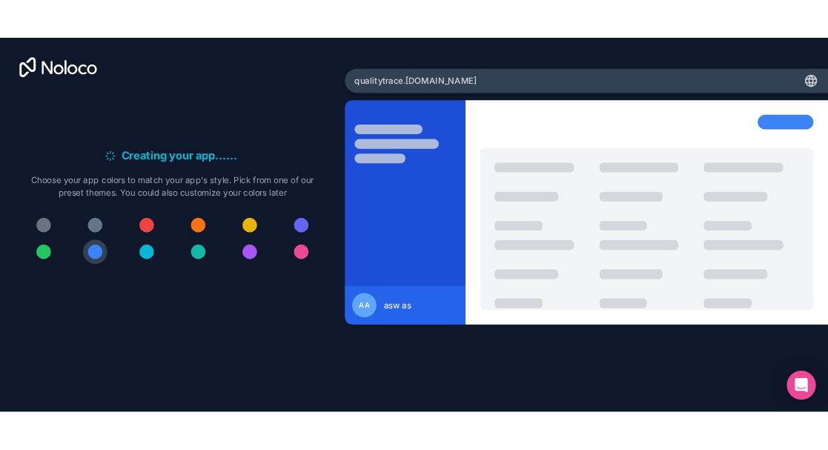
scroll to position [0, 0]
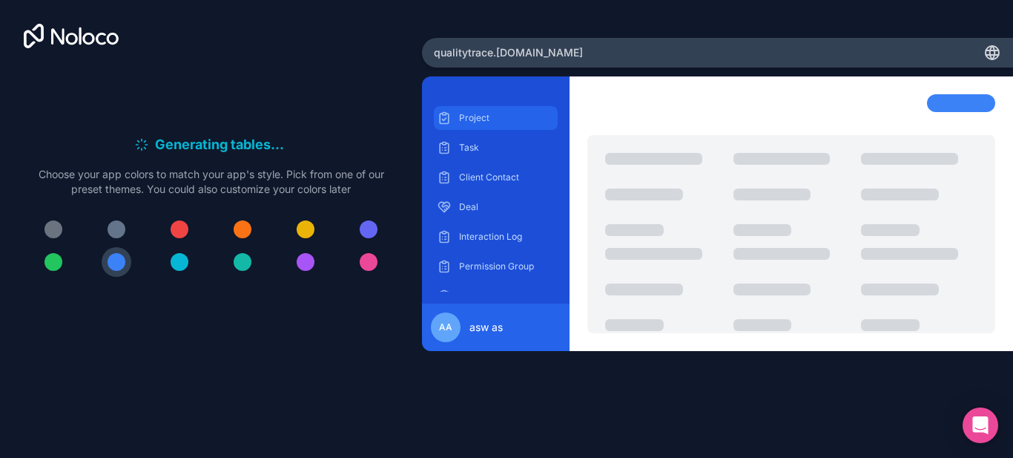
click at [471, 122] on p "Project" at bounding box center [507, 118] width 96 height 12
click at [467, 143] on p "Task" at bounding box center [507, 148] width 96 height 12
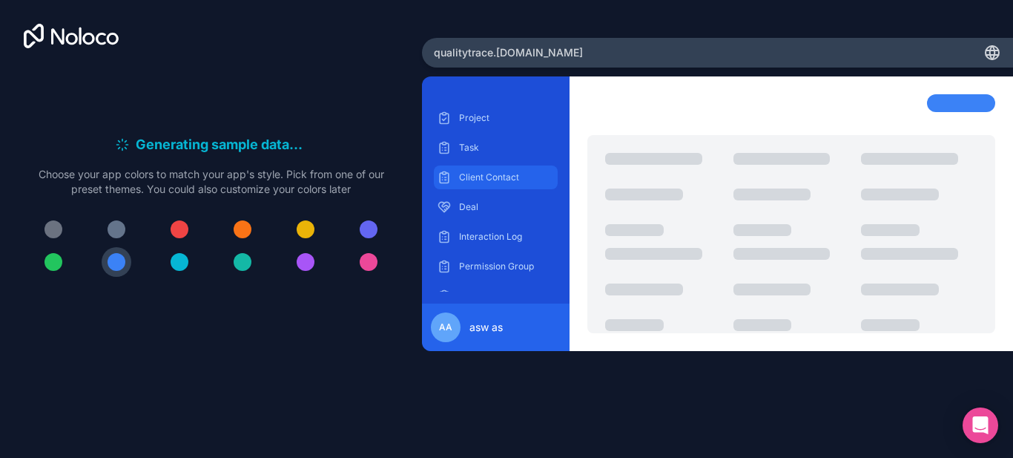
click at [476, 176] on p "Client Contact" at bounding box center [507, 177] width 96 height 12
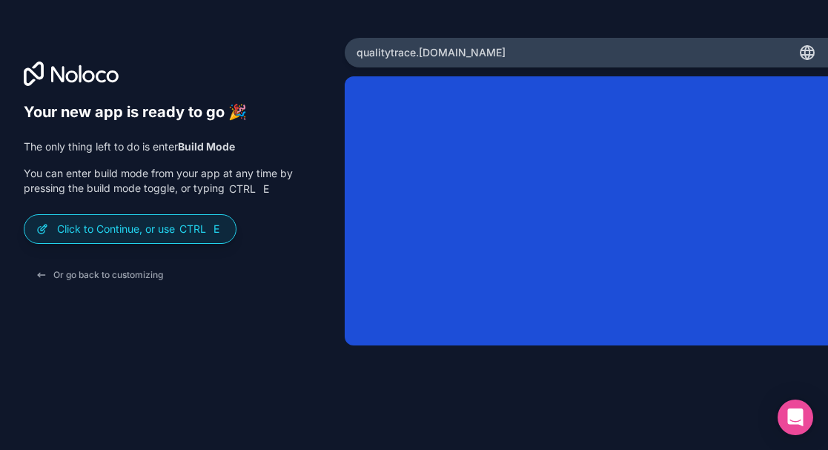
click at [616, 396] on div at bounding box center [586, 244] width 483 height 337
click at [770, 385] on div at bounding box center [586, 244] width 483 height 337
click at [322, 77] on div "Your new app is ready to go 🎉 The only thing left to do is enter Build Mode You…" at bounding box center [172, 225] width 345 height 375
click at [113, 278] on button "Or go back to customizing" at bounding box center [99, 275] width 151 height 27
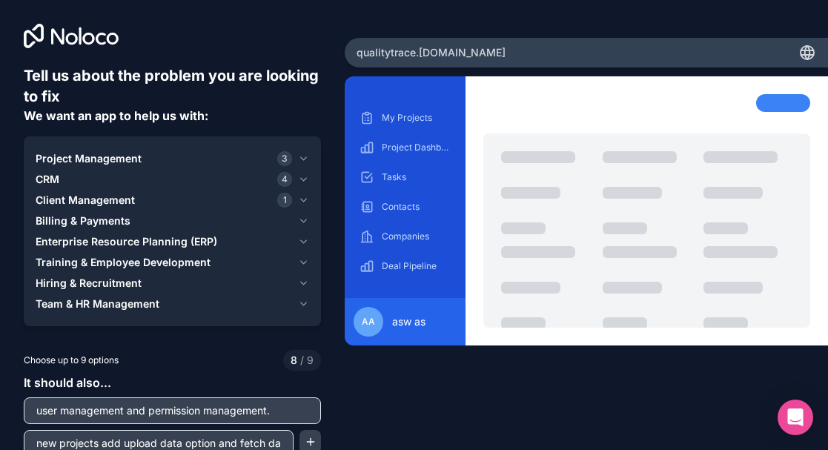
click at [238, 446] on input "new projects add upload data option and fetch data from uploaded excel file." at bounding box center [158, 443] width 263 height 21
click at [312, 438] on button "button" at bounding box center [311, 442] width 22 height 24
click at [308, 50] on div "Tell us about the problem you are looking to fix We want an app to help us with…" at bounding box center [172, 187] width 345 height 375
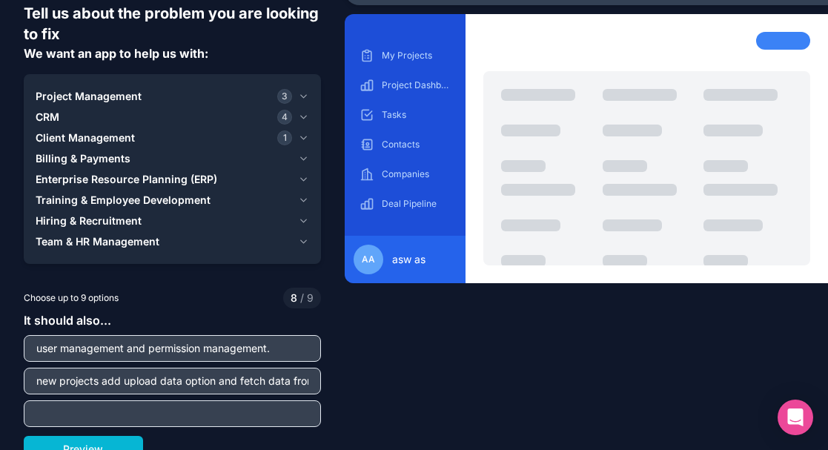
scroll to position [75, 0]
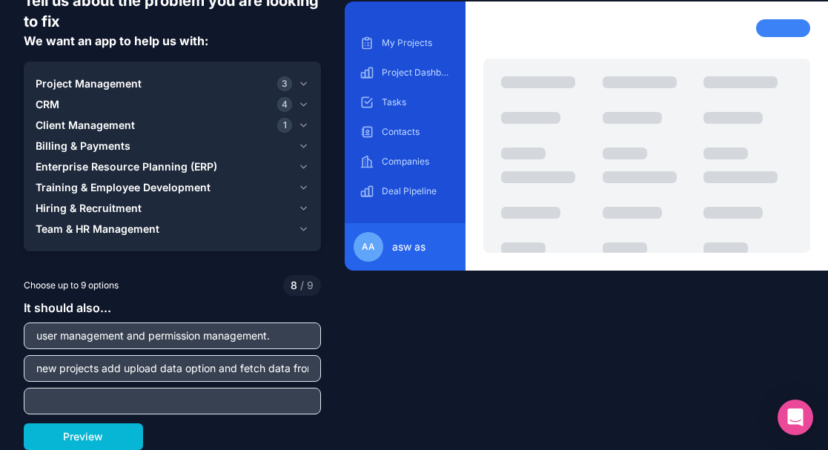
click at [298, 105] on icon "button" at bounding box center [303, 105] width 11 height 12
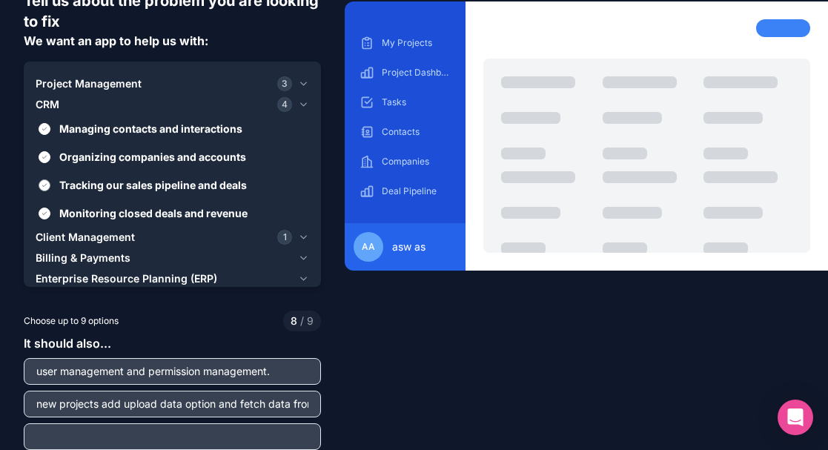
click at [173, 184] on span "Tracking our sales pipeline and deals" at bounding box center [182, 185] width 247 height 16
click at [50, 184] on button "Tracking our sales pipeline and deals" at bounding box center [45, 185] width 12 height 12
click at [177, 217] on span "Monitoring closed deals and revenue" at bounding box center [182, 213] width 247 height 16
click at [50, 217] on button "Monitoring closed deals and revenue" at bounding box center [45, 214] width 12 height 12
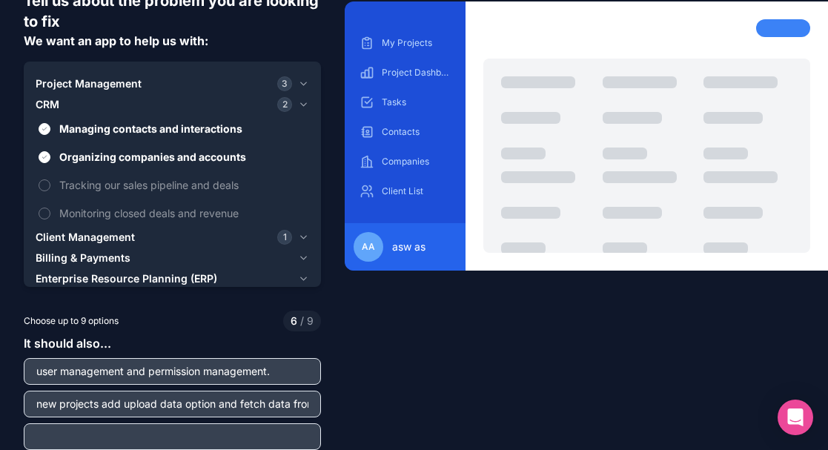
click at [293, 235] on button "Client Management 1" at bounding box center [173, 237] width 274 height 21
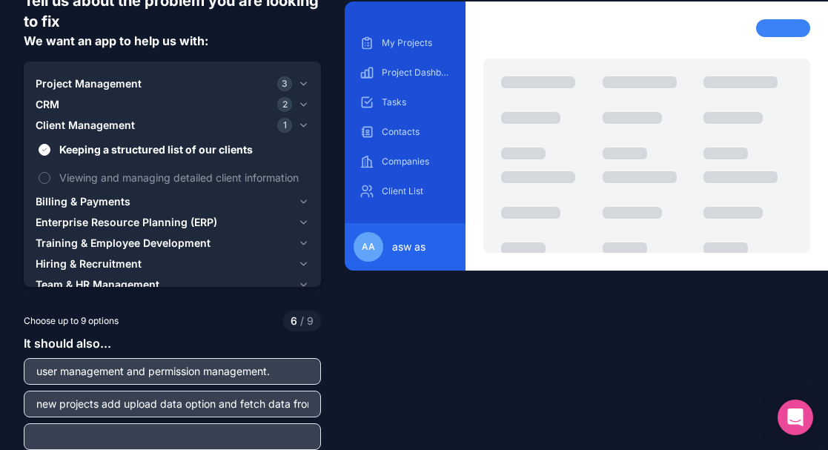
click at [289, 200] on button "Billing & Payments" at bounding box center [173, 201] width 274 height 21
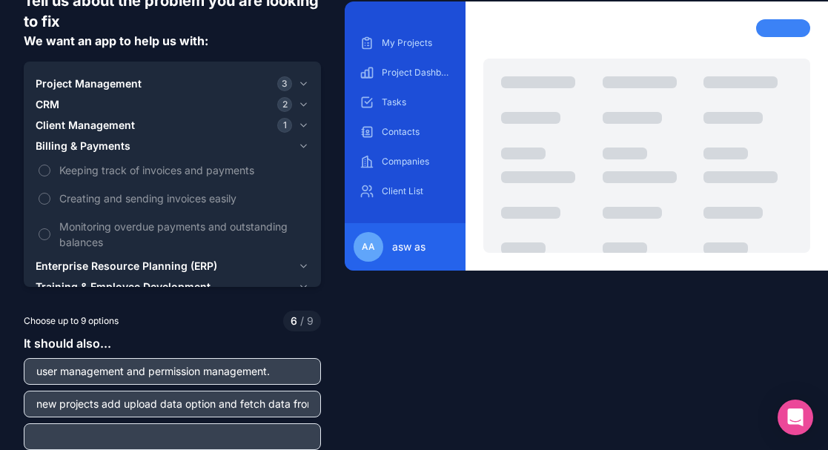
click at [300, 263] on icon "button" at bounding box center [303, 266] width 11 height 12
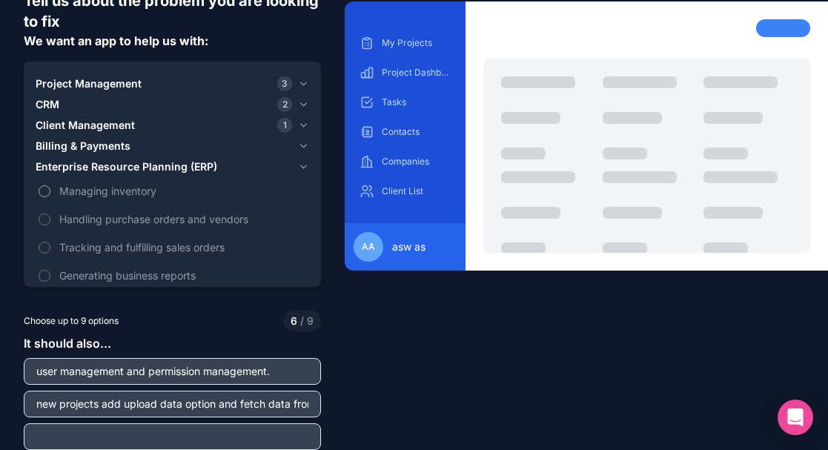
click at [145, 188] on span "Managing inventory" at bounding box center [182, 191] width 247 height 16
click at [50, 188] on button "Managing inventory" at bounding box center [45, 191] width 12 height 12
click at [242, 443] on input "text" at bounding box center [172, 436] width 290 height 21
click at [388, 386] on div "Tell us about the problem you are looking to fix We want an app to help us with…" at bounding box center [414, 225] width 828 height 450
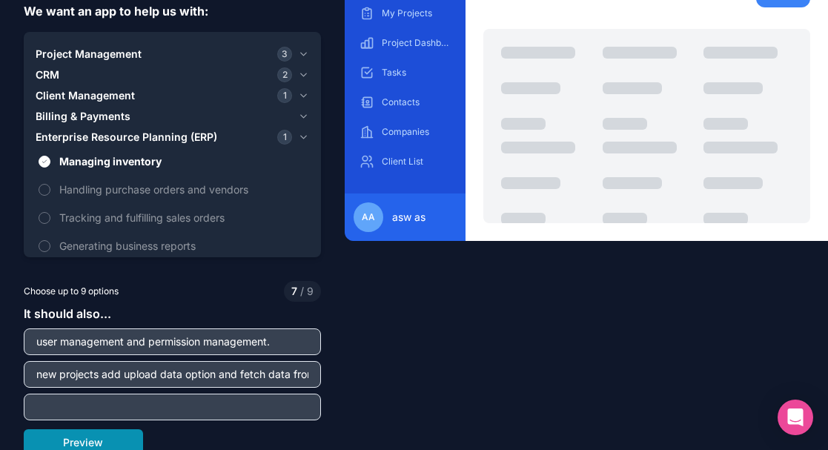
click at [118, 444] on button "Preview" at bounding box center [83, 442] width 119 height 27
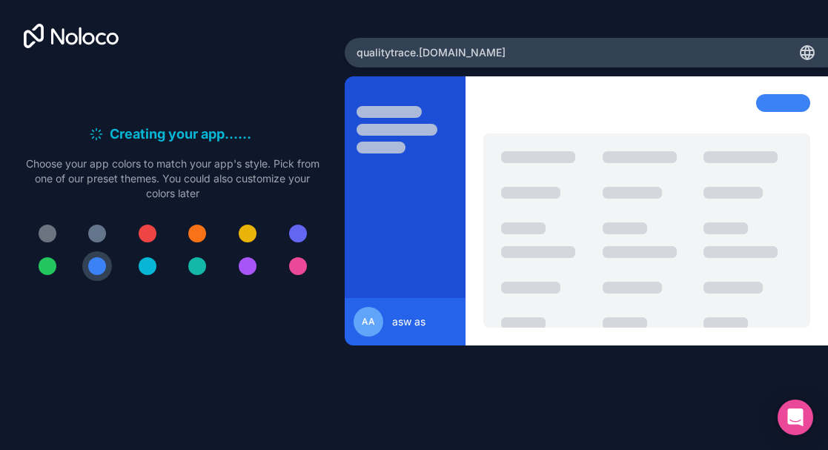
scroll to position [0, 0]
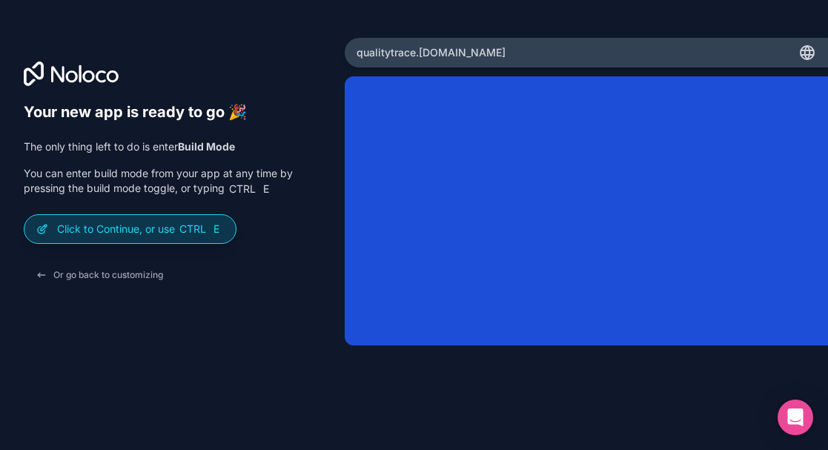
click at [133, 235] on p "Click to Continue, or use Ctrl E" at bounding box center [140, 229] width 167 height 15
